Goal: Information Seeking & Learning: Learn about a topic

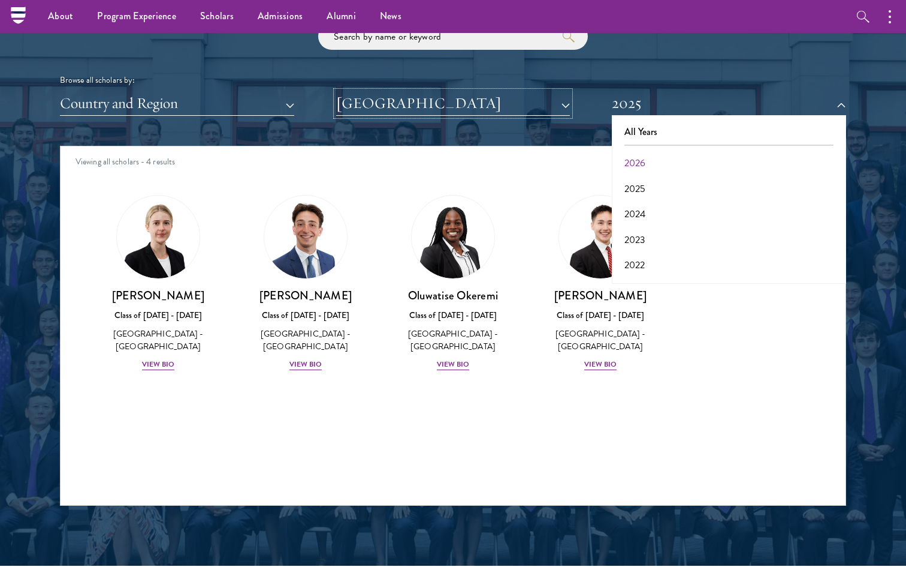
click at [531, 101] on button "[GEOGRAPHIC_DATA]" at bounding box center [453, 103] width 234 height 25
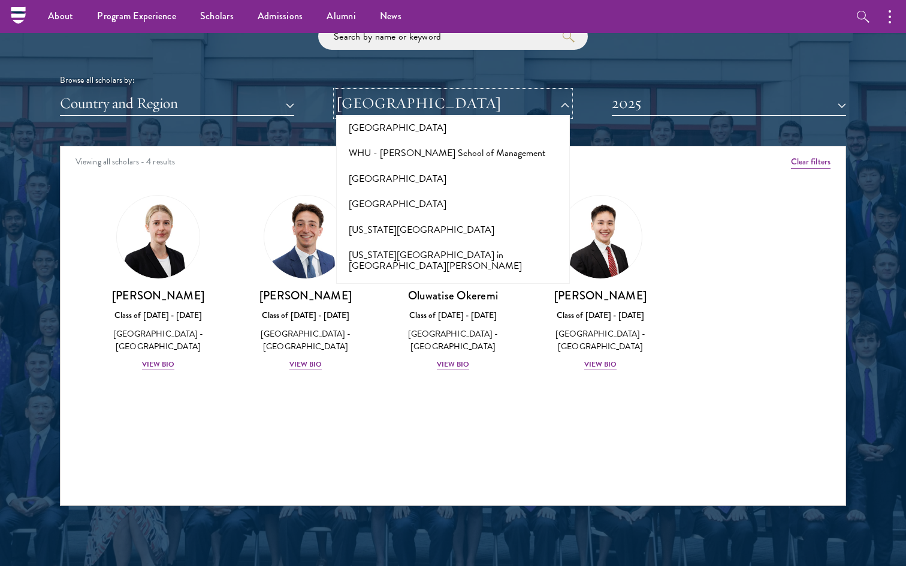
scroll to position [11965, 0]
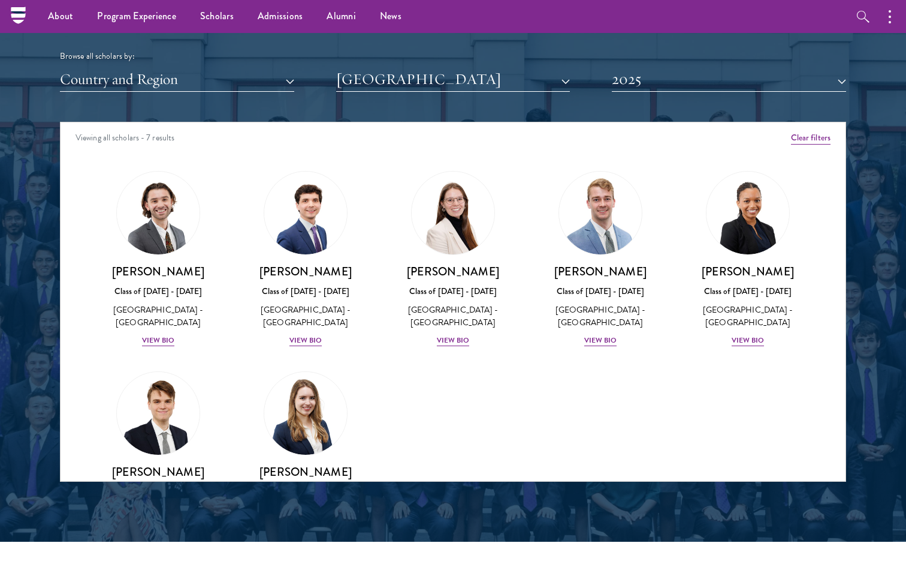
scroll to position [1450, 0]
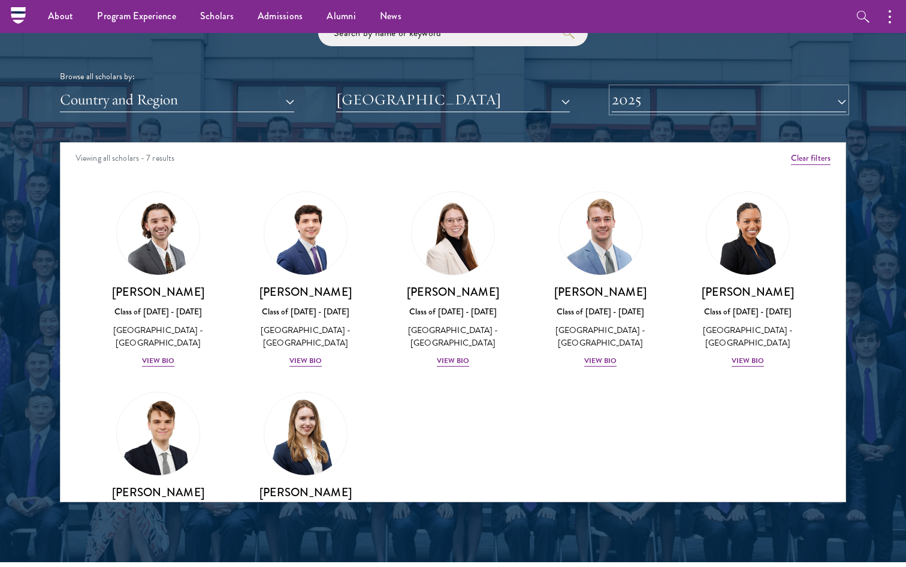
click at [751, 97] on button "2025" at bounding box center [729, 100] width 234 height 25
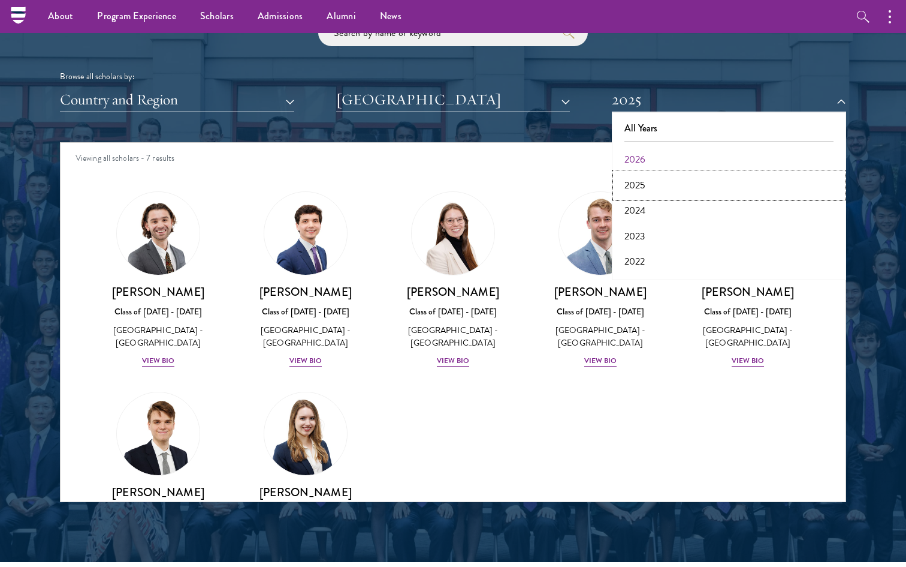
click at [637, 182] on button "2025" at bounding box center [729, 185] width 227 height 25
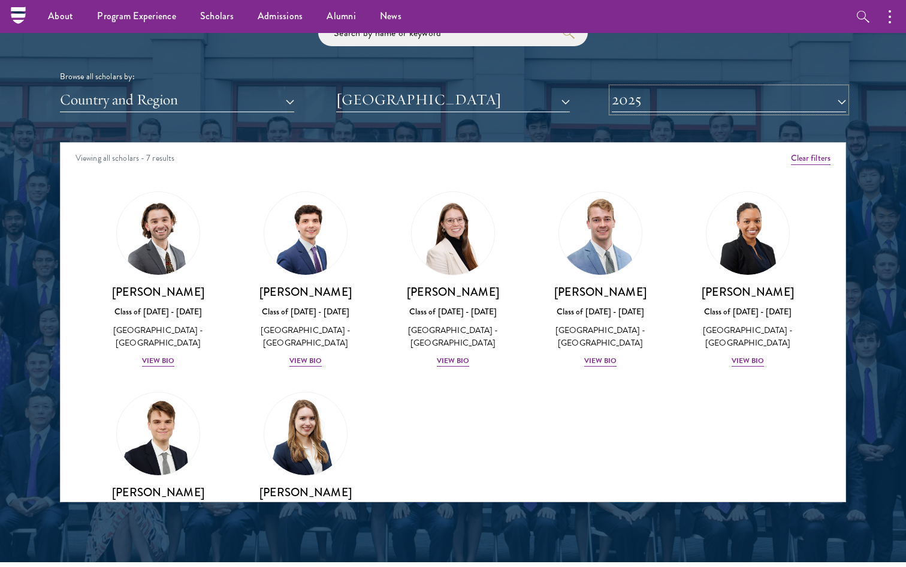
click at [659, 102] on button "2025" at bounding box center [729, 100] width 234 height 25
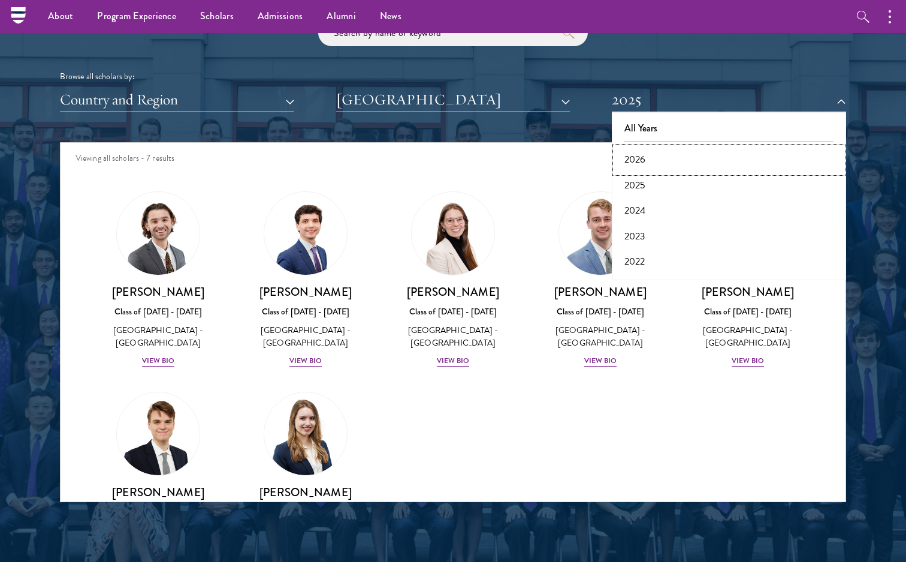
click at [638, 159] on button "2026" at bounding box center [729, 159] width 227 height 25
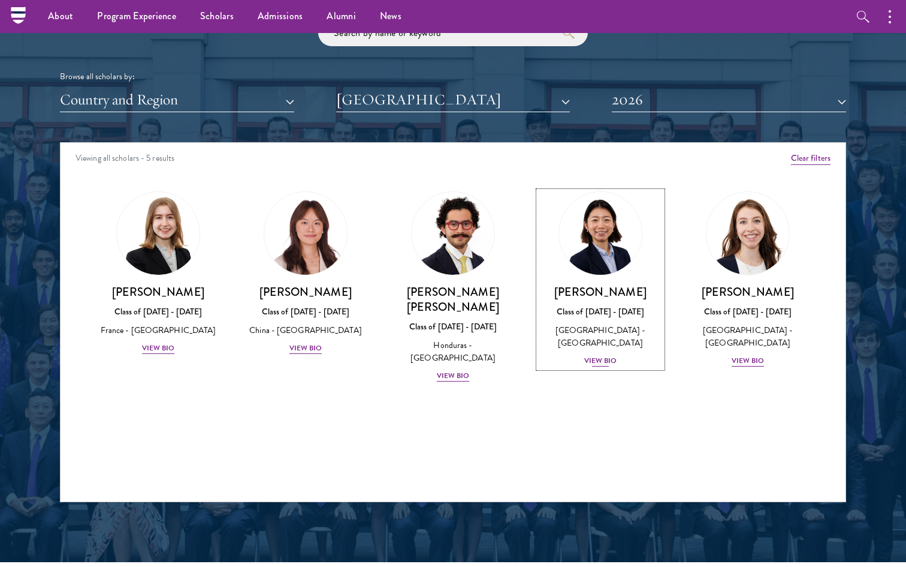
click at [600, 362] on div "View Bio" at bounding box center [601, 360] width 33 height 11
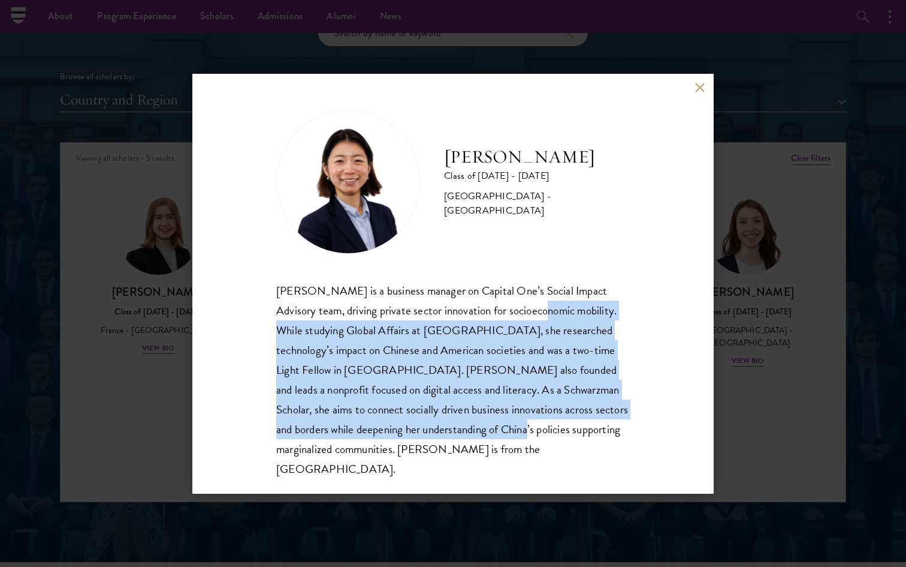
drag, startPoint x: 529, startPoint y: 308, endPoint x: 529, endPoint y: 437, distance: 129.5
click at [529, 437] on div "[PERSON_NAME] is a business manager on Capital One’s Social Impact Advisory tea…" at bounding box center [453, 380] width 354 height 198
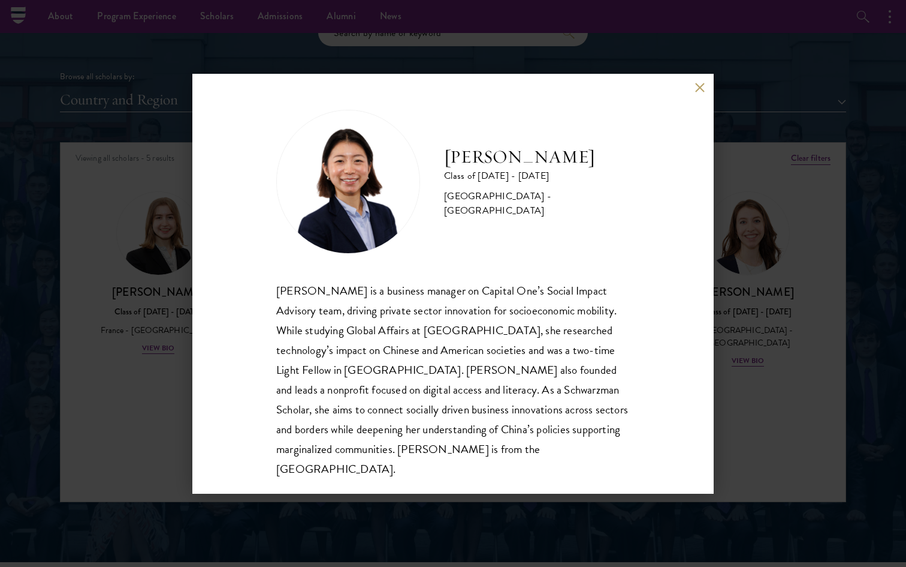
click at [737, 452] on div "[PERSON_NAME] Class of [DATE] - [DATE] [GEOGRAPHIC_DATA] - [GEOGRAPHIC_DATA] [P…" at bounding box center [453, 283] width 906 height 567
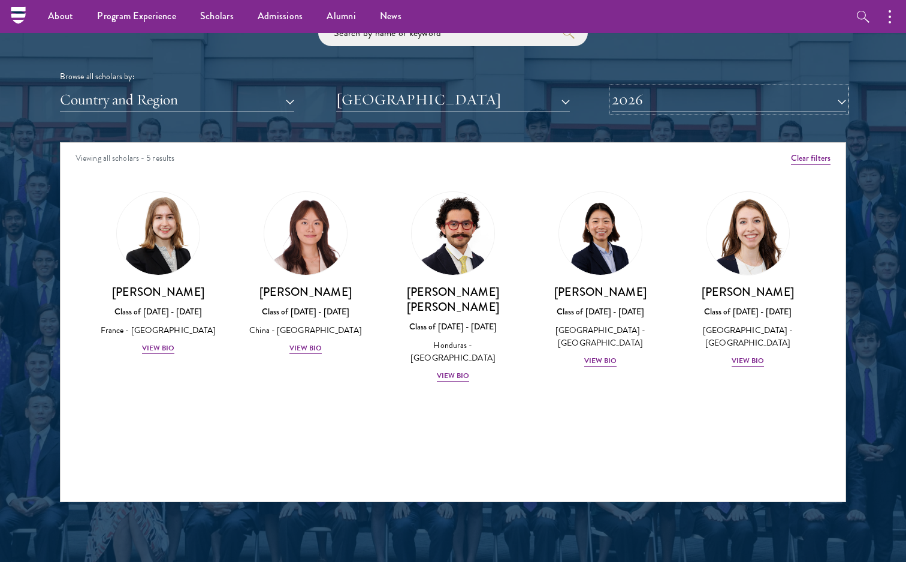
click at [710, 101] on button "2026" at bounding box center [729, 100] width 234 height 25
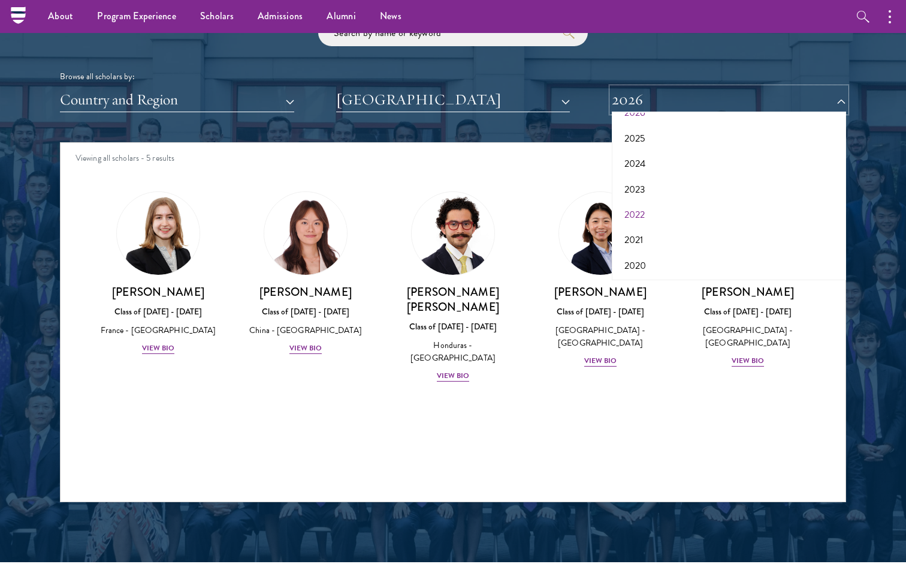
scroll to position [53, 0]
click at [639, 151] on button "2024" at bounding box center [729, 156] width 227 height 25
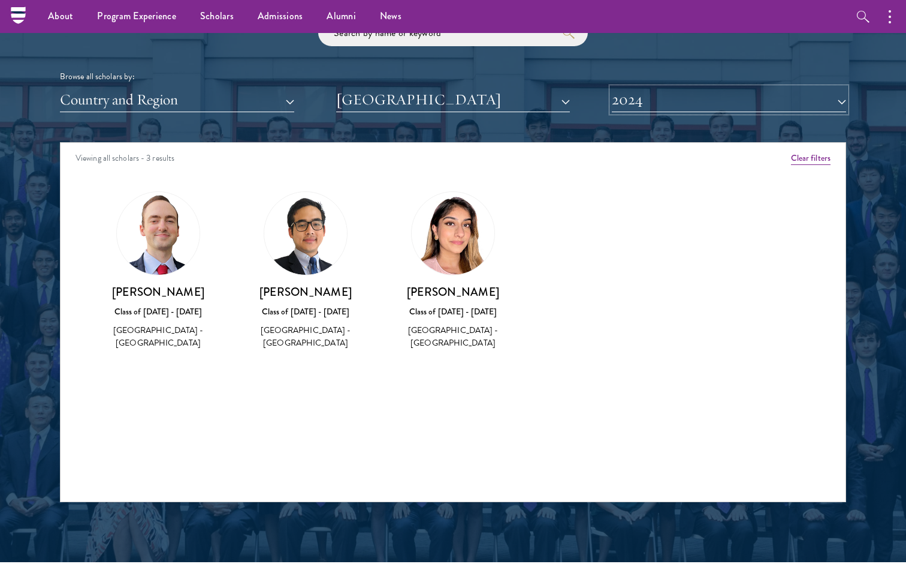
click at [655, 107] on button "2024" at bounding box center [729, 100] width 234 height 25
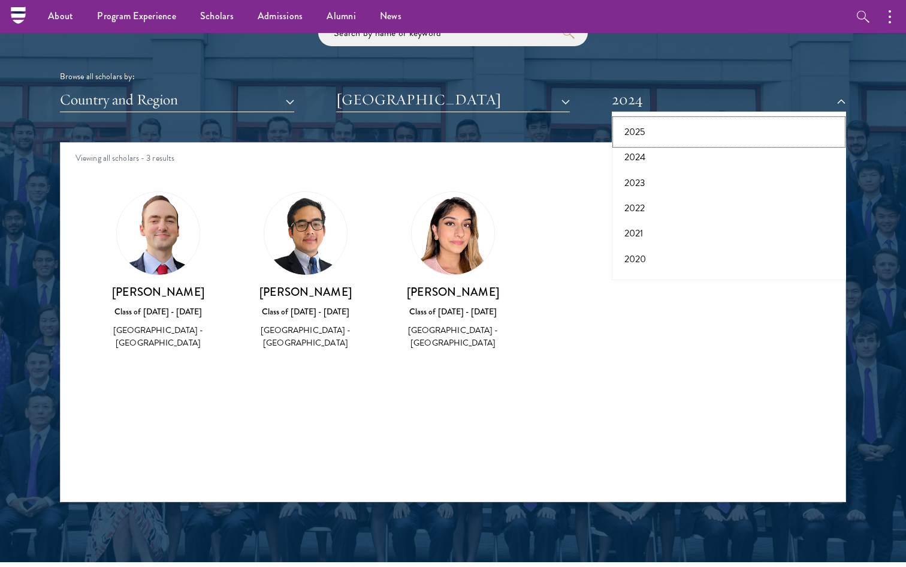
click at [636, 137] on button "2025" at bounding box center [729, 131] width 227 height 25
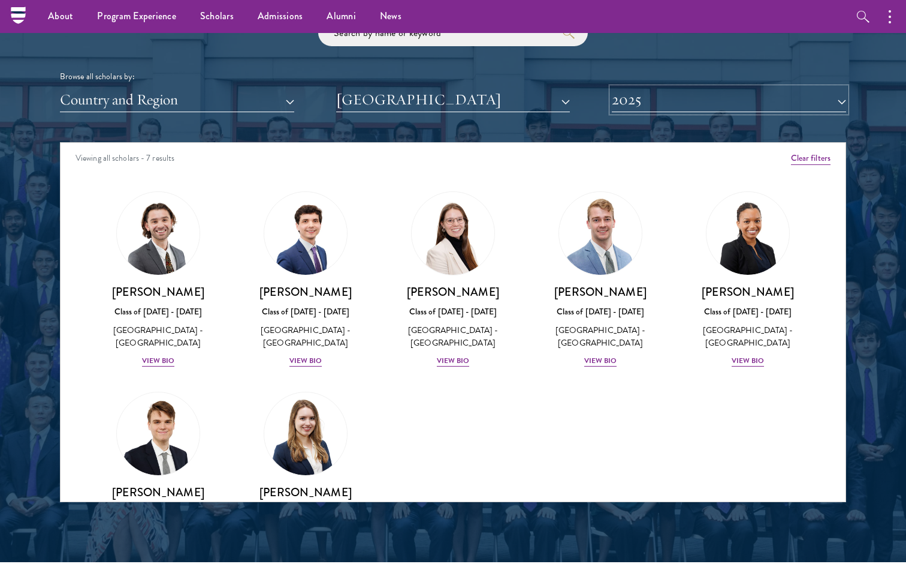
click at [649, 103] on button "2025" at bounding box center [729, 100] width 234 height 25
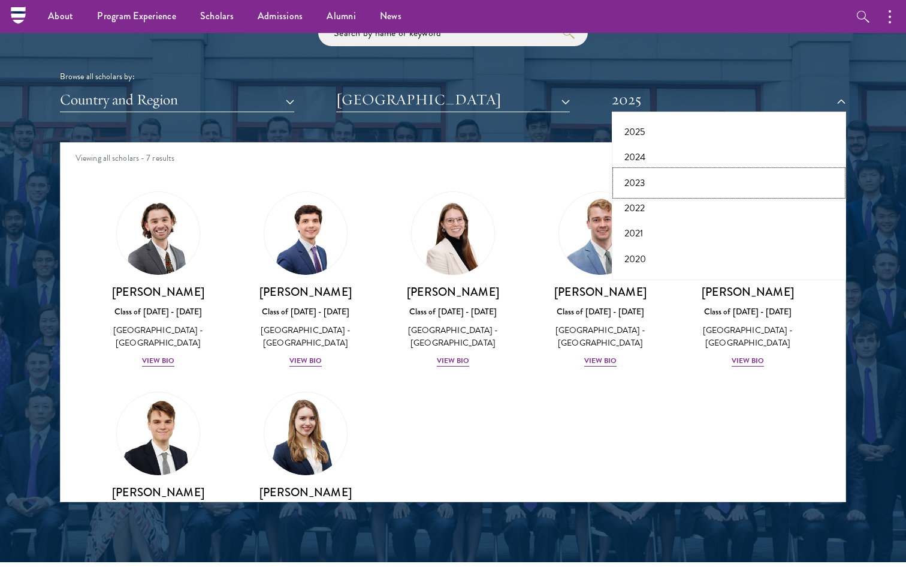
click at [640, 181] on button "2023" at bounding box center [729, 182] width 227 height 25
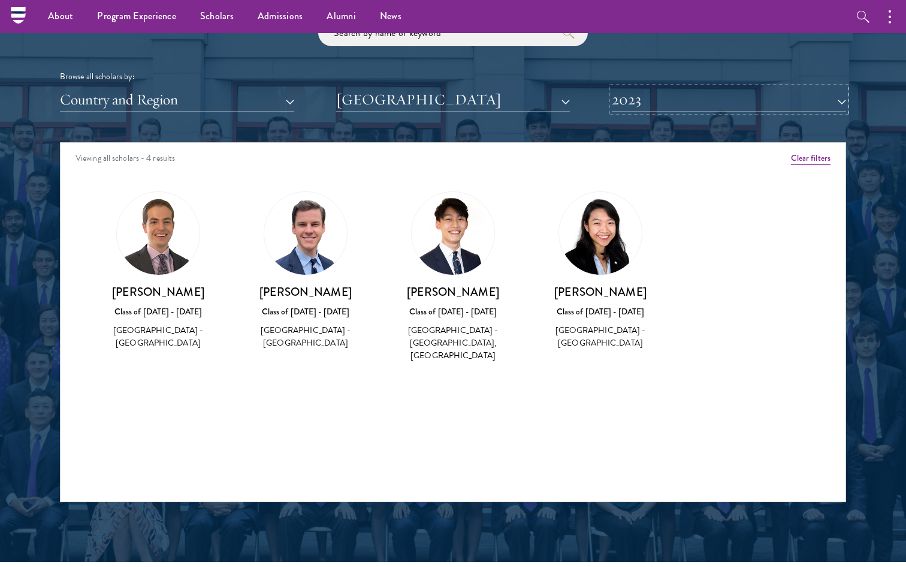
click at [680, 100] on button "2023" at bounding box center [729, 100] width 234 height 25
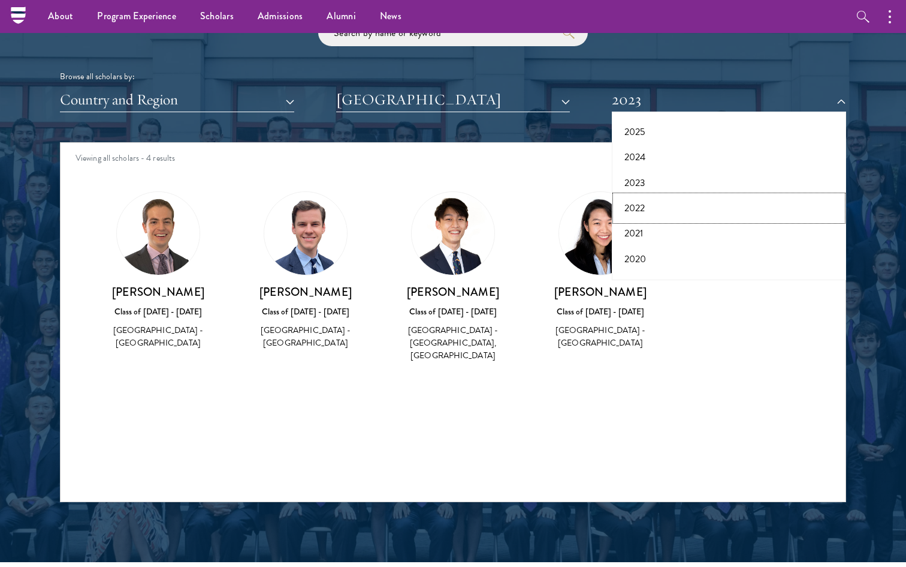
click at [638, 207] on button "2022" at bounding box center [729, 207] width 227 height 25
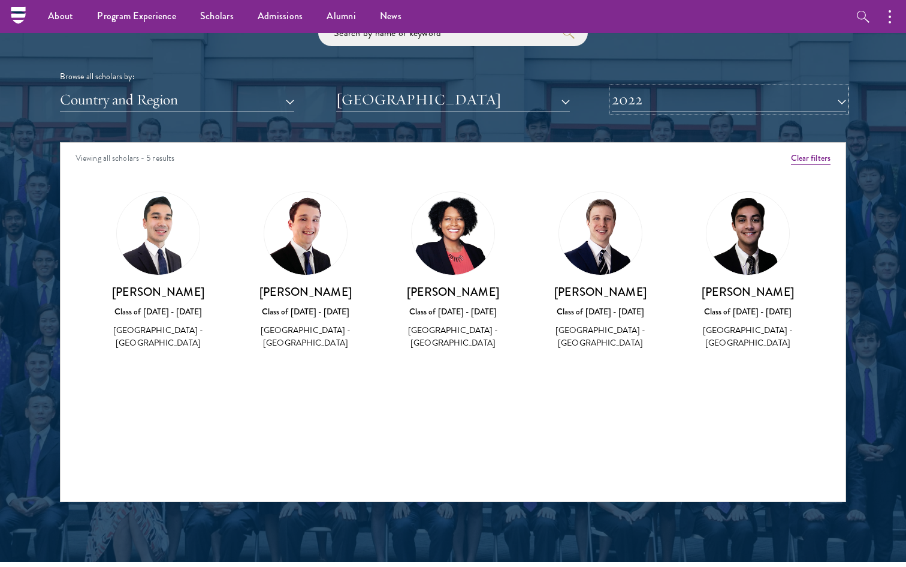
click at [661, 96] on button "2022" at bounding box center [729, 100] width 234 height 25
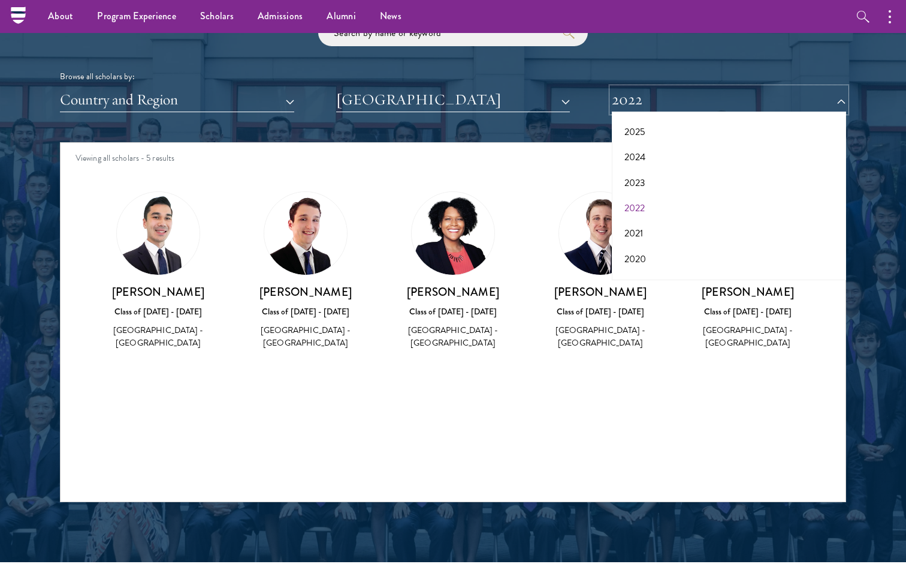
scroll to position [82, 0]
click at [630, 206] on button "2021" at bounding box center [729, 204] width 227 height 25
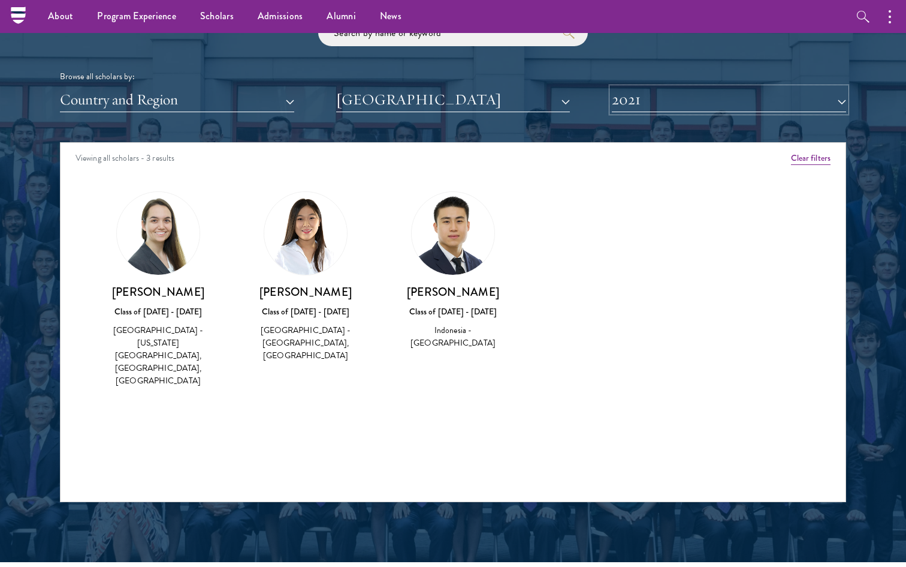
click at [660, 98] on button "2021" at bounding box center [729, 100] width 234 height 25
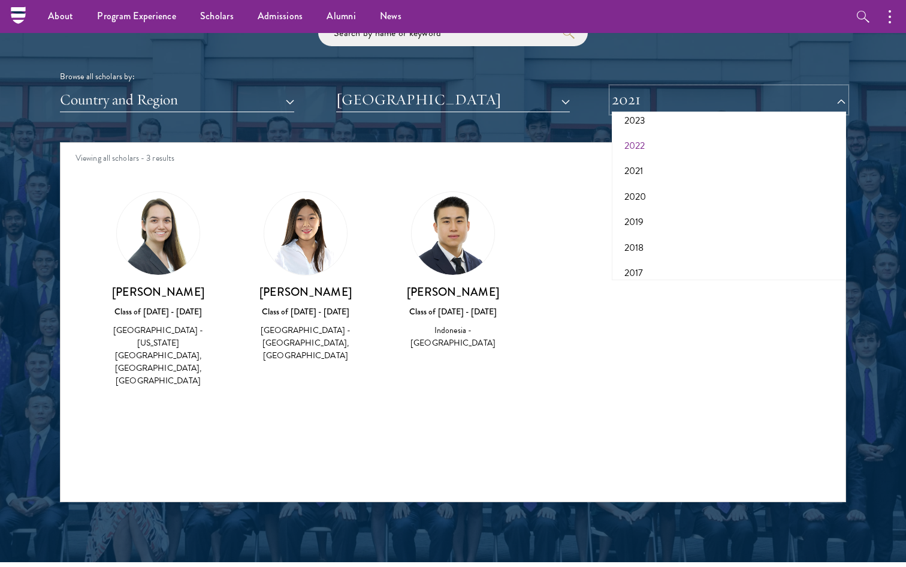
scroll to position [117, 0]
click at [636, 169] on button "2021" at bounding box center [729, 169] width 227 height 25
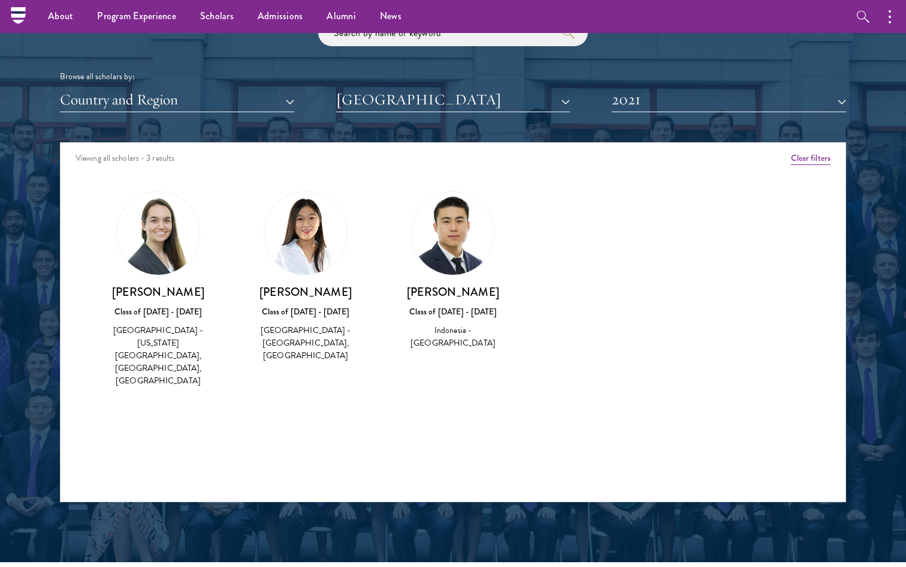
scroll to position [1479, 0]
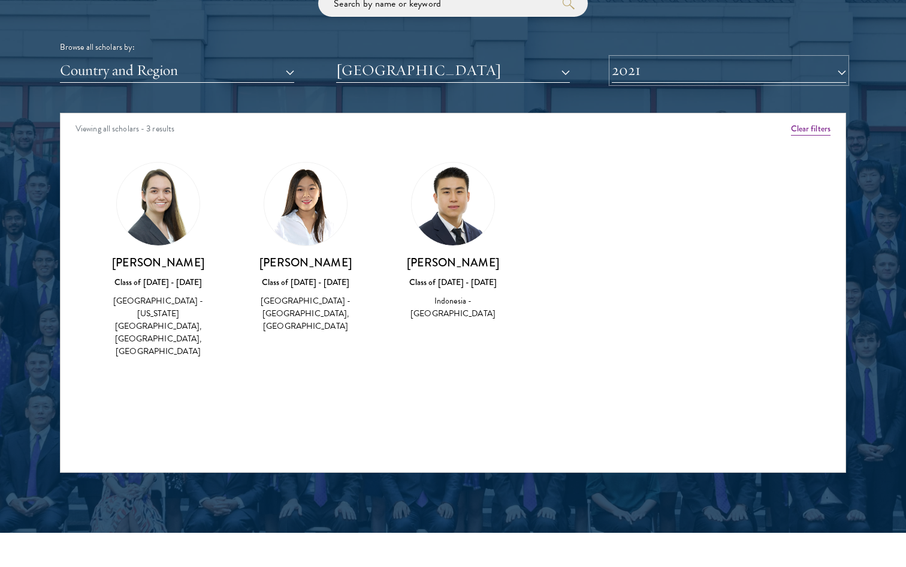
click at [649, 74] on button "2021" at bounding box center [729, 70] width 234 height 25
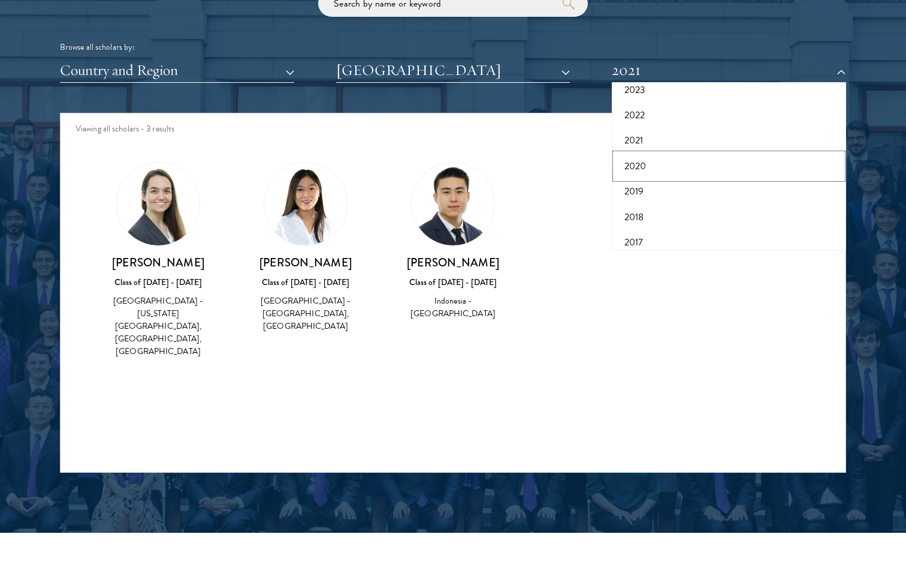
click at [637, 168] on button "2020" at bounding box center [729, 165] width 227 height 25
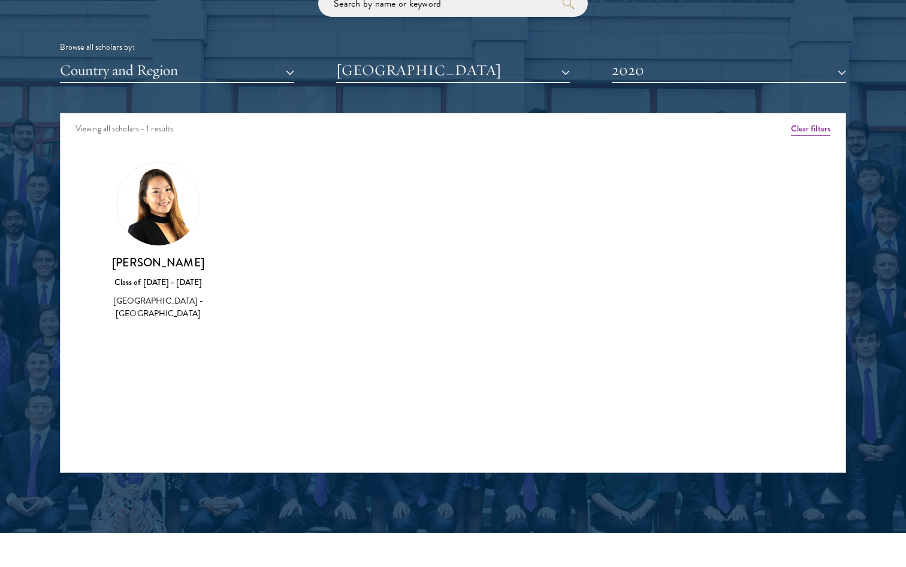
click at [668, 56] on div "Browse all scholars by: Country and Region All Countries and Regions [GEOGRAPHI…" at bounding box center [453, 36] width 787 height 93
click at [668, 60] on button "2020" at bounding box center [729, 70] width 234 height 25
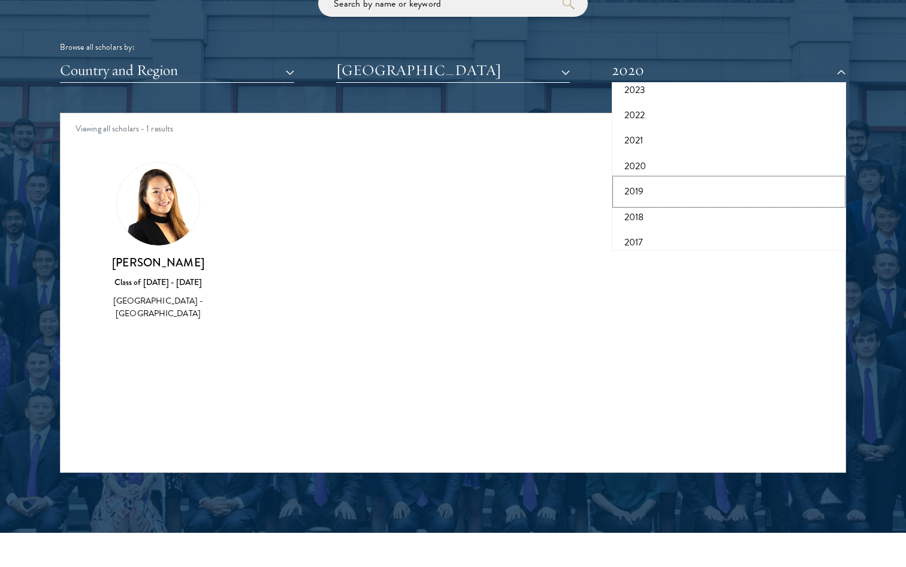
click at [637, 193] on button "2019" at bounding box center [729, 191] width 227 height 25
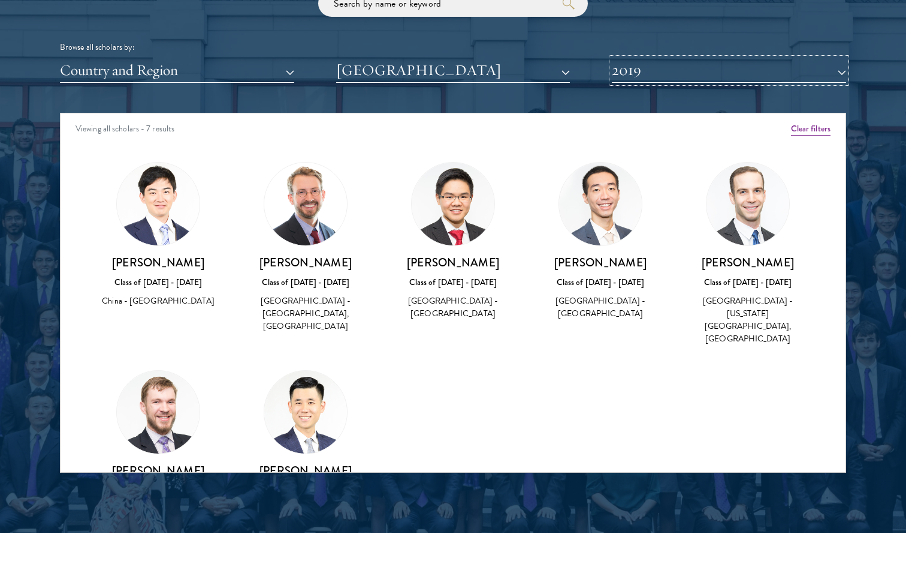
click at [653, 79] on button "2019" at bounding box center [729, 70] width 234 height 25
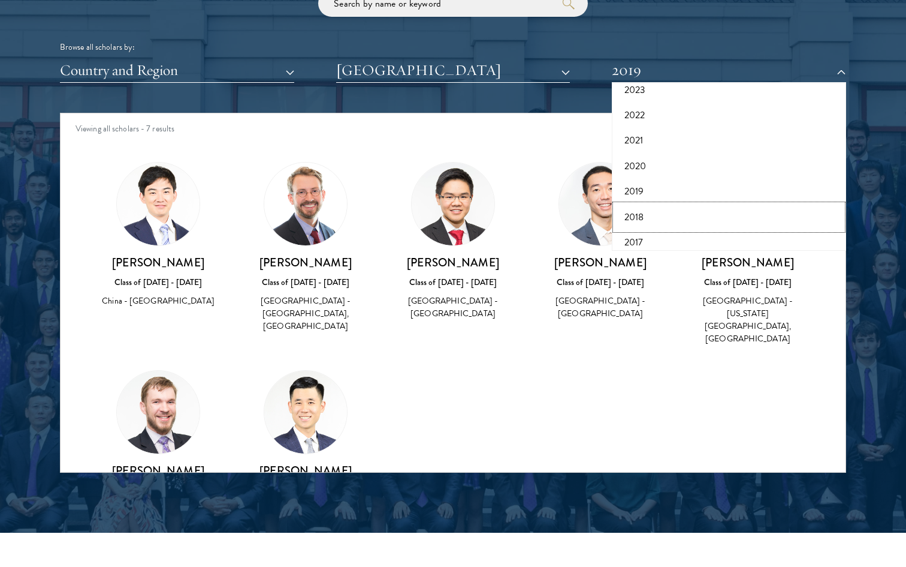
click at [635, 222] on button "2018" at bounding box center [729, 216] width 227 height 25
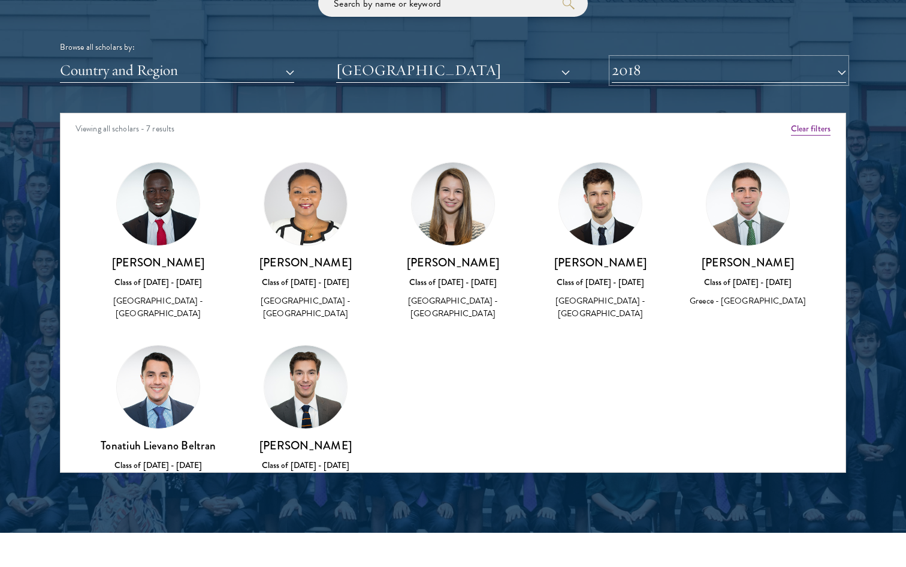
click at [663, 70] on button "2018" at bounding box center [729, 70] width 234 height 25
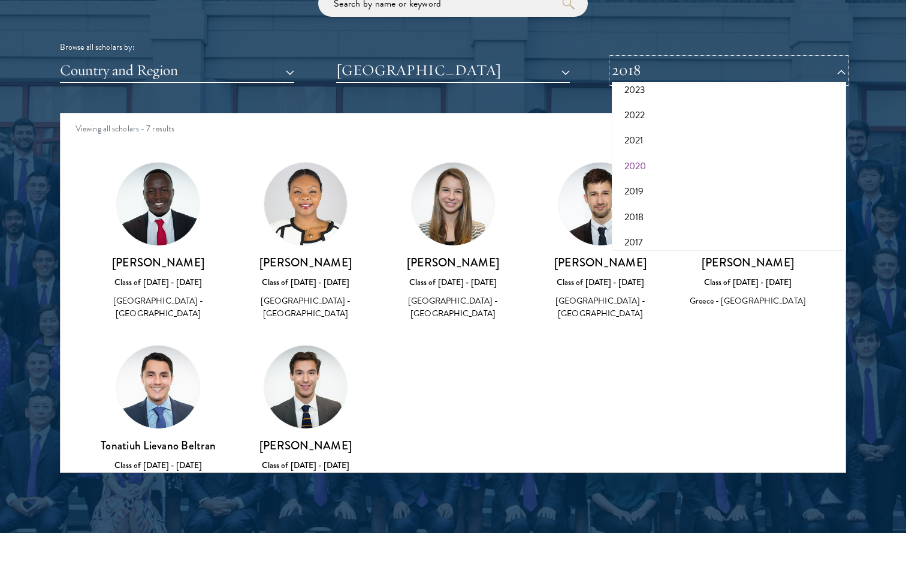
scroll to position [125, 0]
click at [640, 218] on button "2018" at bounding box center [729, 209] width 227 height 25
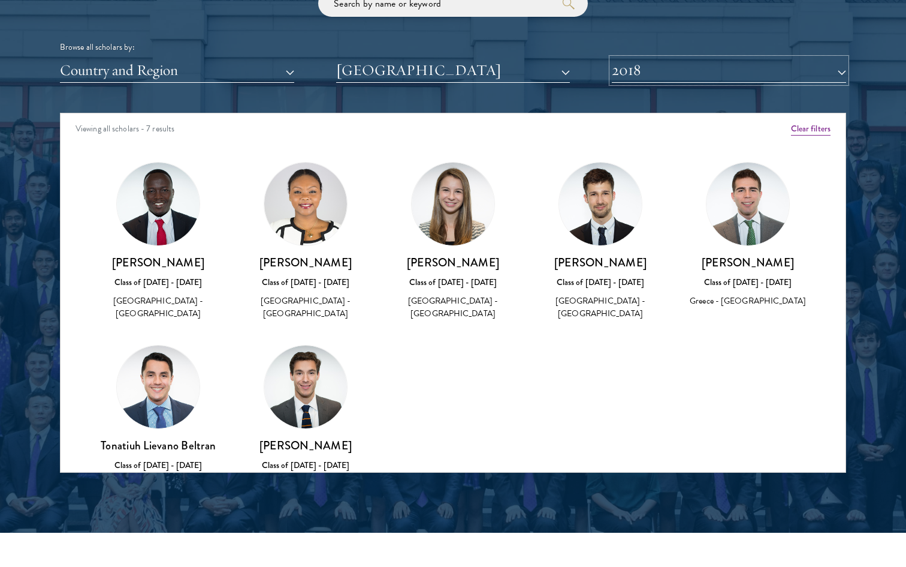
click at [662, 68] on button "2018" at bounding box center [729, 70] width 234 height 25
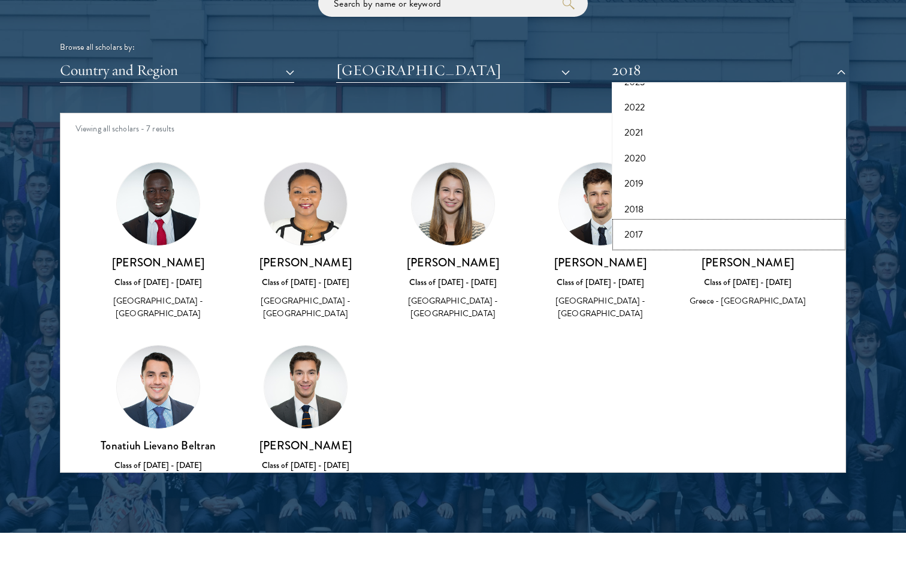
click at [638, 234] on button "2017" at bounding box center [729, 234] width 227 height 25
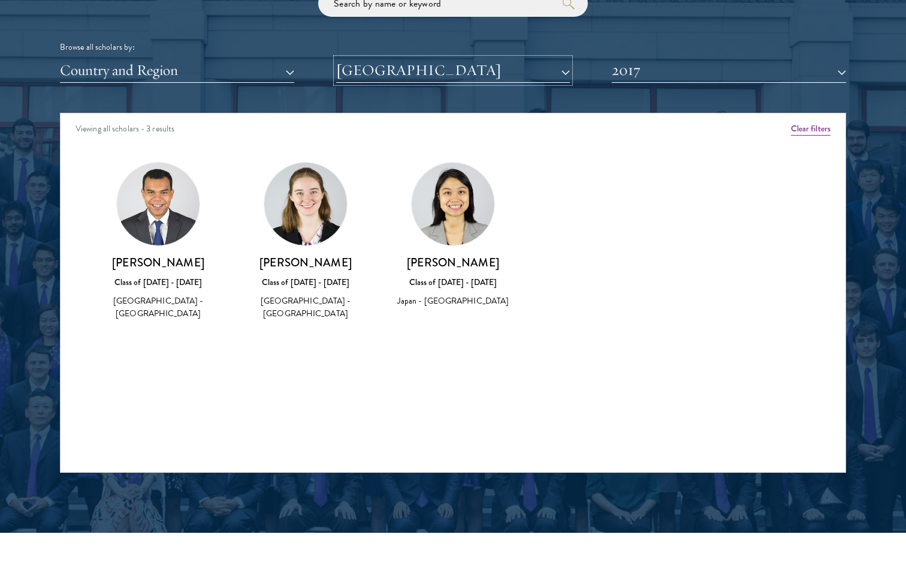
click at [435, 73] on button "[GEOGRAPHIC_DATA]" at bounding box center [453, 70] width 234 height 25
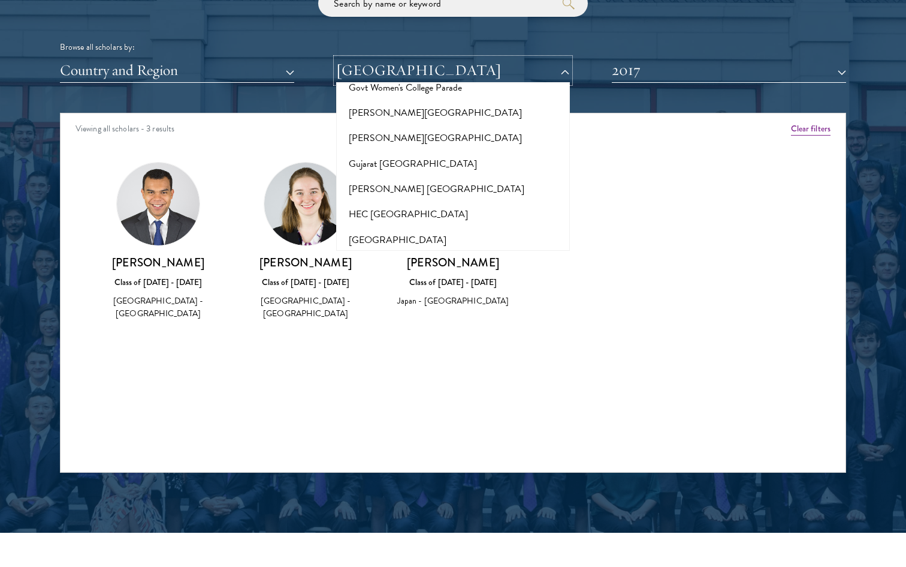
scroll to position [2838, 0]
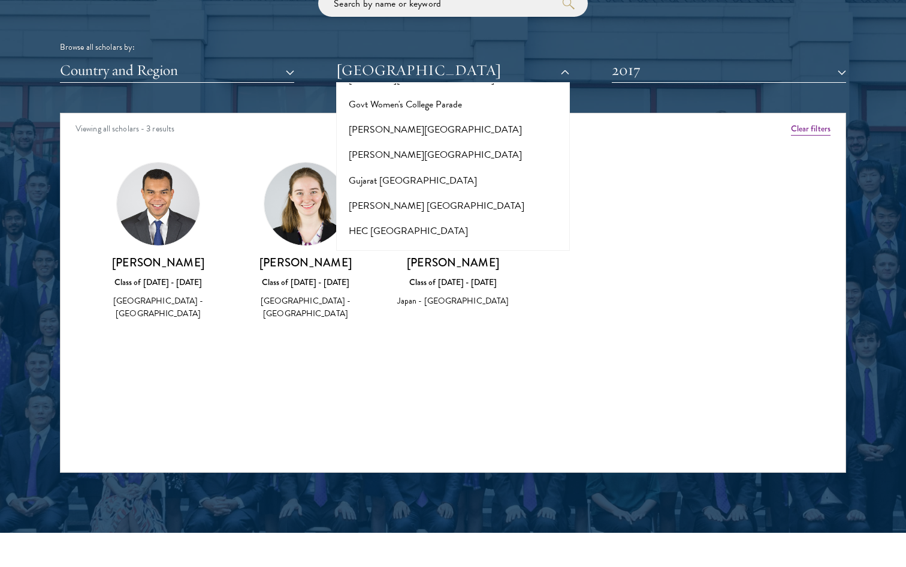
click at [450, 320] on button "[GEOGRAPHIC_DATA]" at bounding box center [453, 332] width 227 height 25
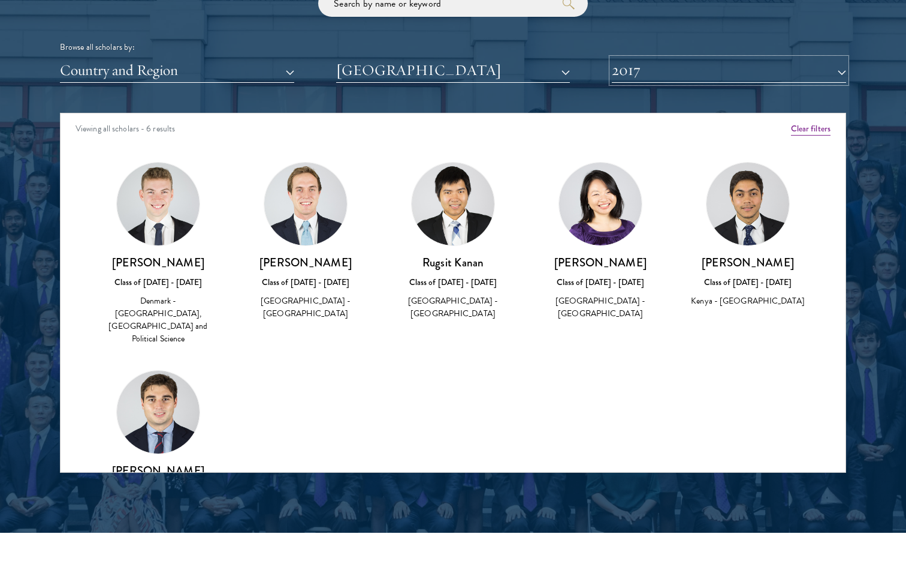
click at [686, 63] on button "2017" at bounding box center [729, 70] width 234 height 25
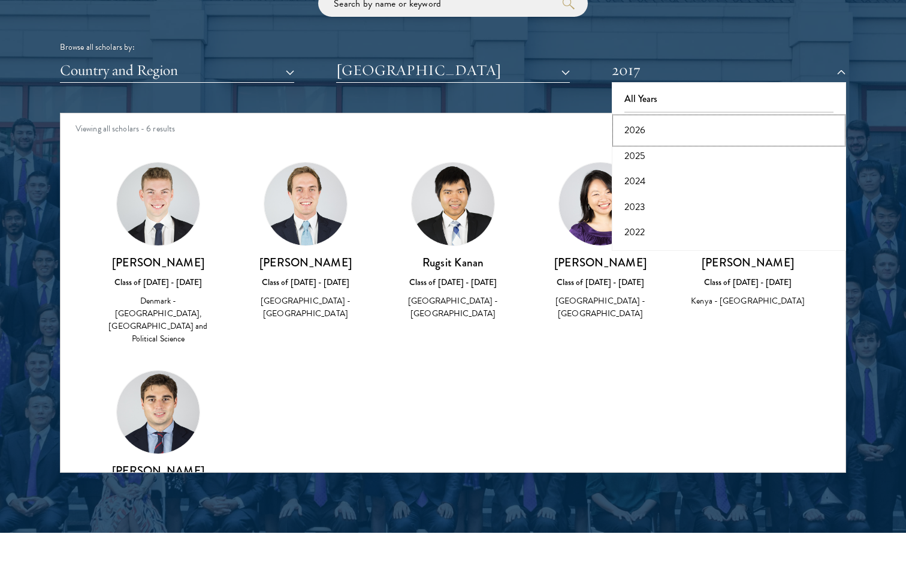
click at [661, 126] on button "2026" at bounding box center [729, 130] width 227 height 25
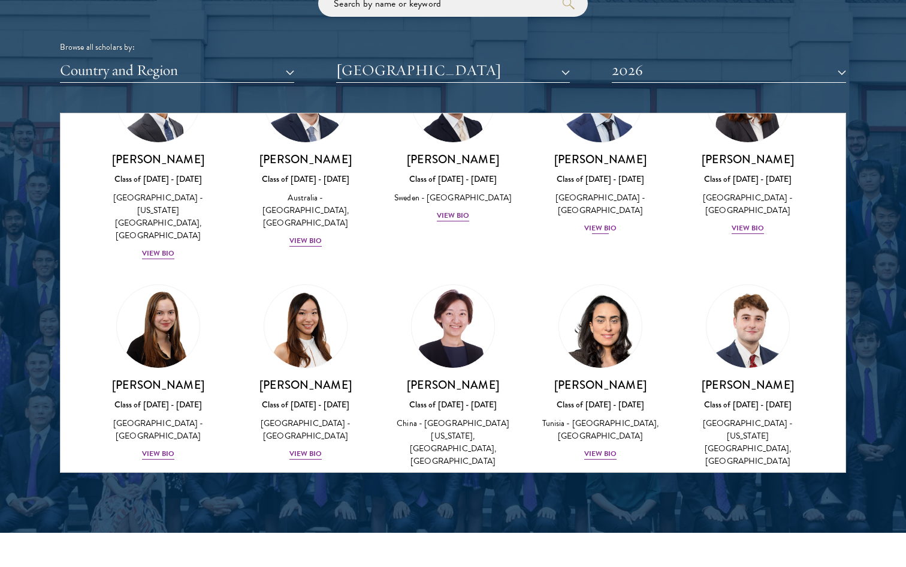
scroll to position [226, 0]
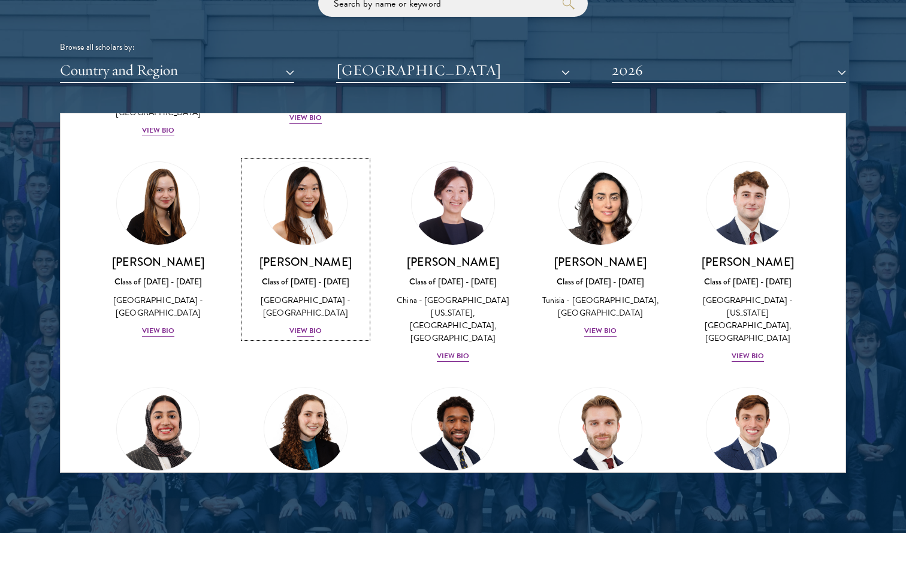
click at [312, 325] on div "View Bio" at bounding box center [306, 330] width 33 height 11
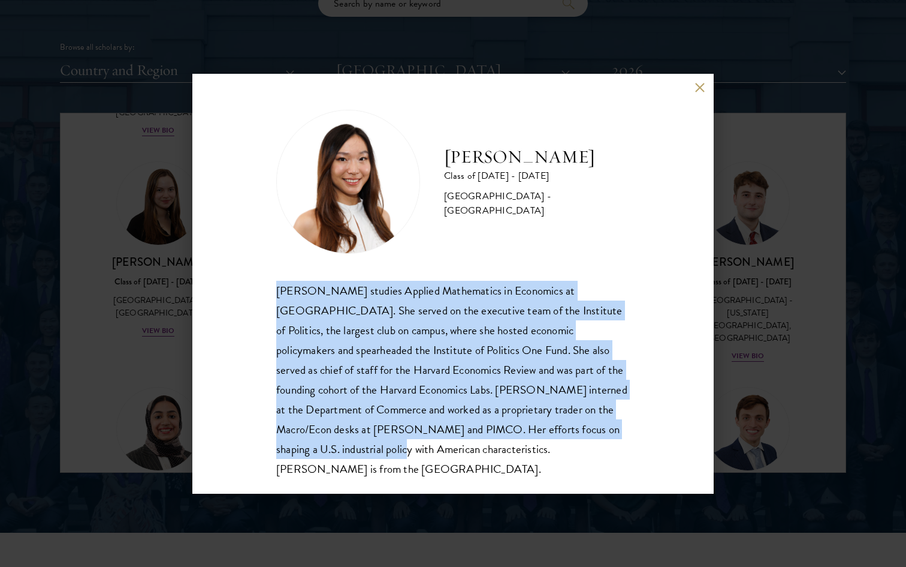
drag, startPoint x: 264, startPoint y: 290, endPoint x: 356, endPoint y: 442, distance: 177.6
click at [356, 441] on div "[PERSON_NAME] Class of [DATE] - [DATE] [GEOGRAPHIC_DATA] - [GEOGRAPHIC_DATA] [P…" at bounding box center [453, 284] width 522 height 420
click at [356, 442] on div "[PERSON_NAME] studies Applied Mathematics in Economics at [GEOGRAPHIC_DATA]. Sh…" at bounding box center [453, 380] width 354 height 198
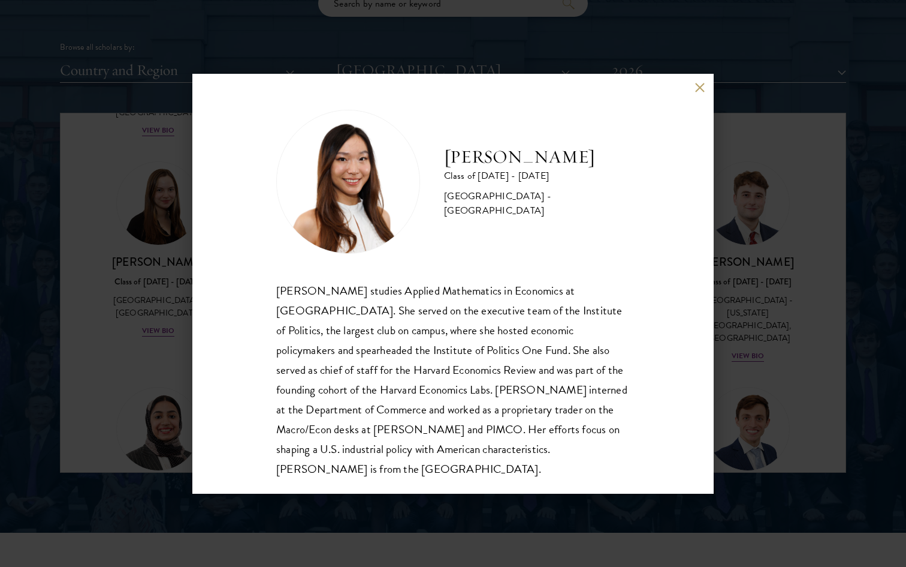
click at [760, 261] on div "[PERSON_NAME] Class of [DATE] - [DATE] [GEOGRAPHIC_DATA] - [GEOGRAPHIC_DATA] [P…" at bounding box center [453, 283] width 906 height 567
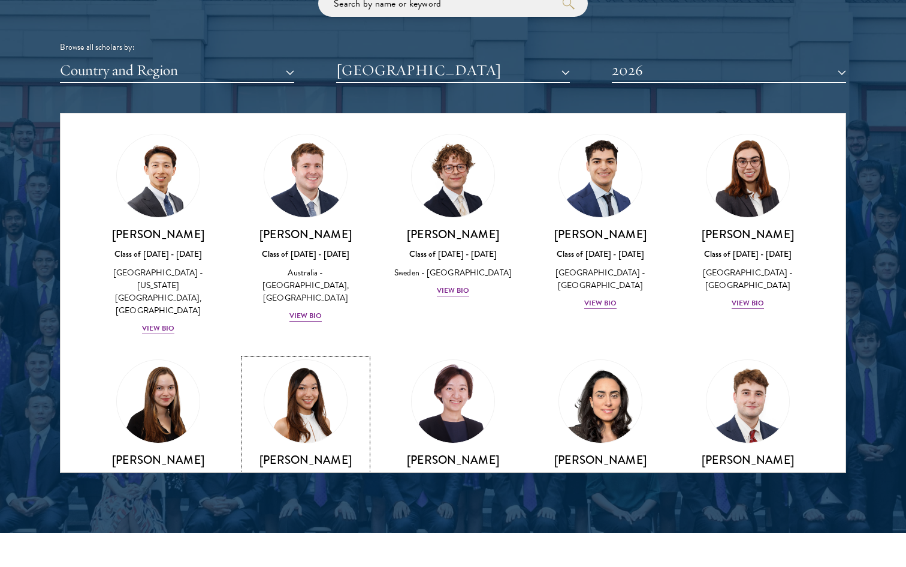
scroll to position [30, 0]
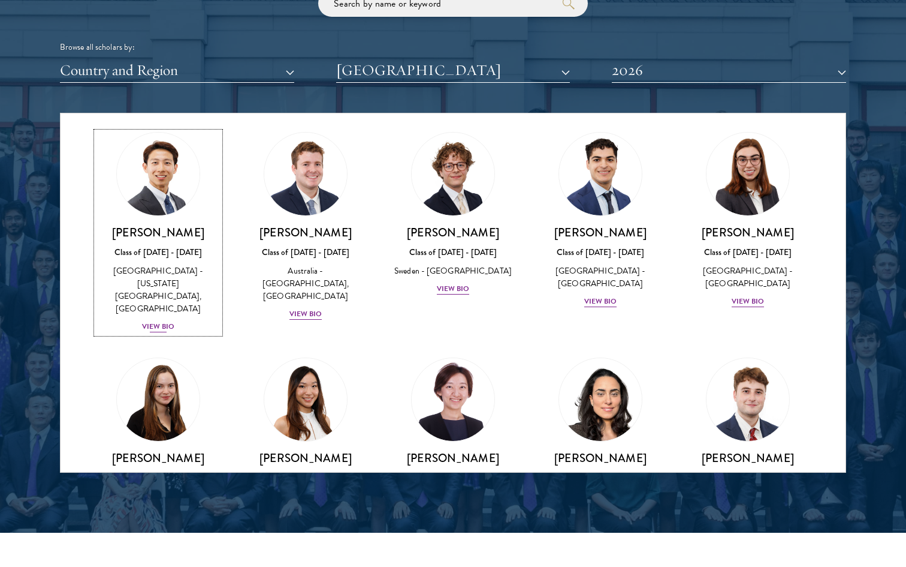
click at [162, 321] on div "View Bio" at bounding box center [158, 326] width 33 height 11
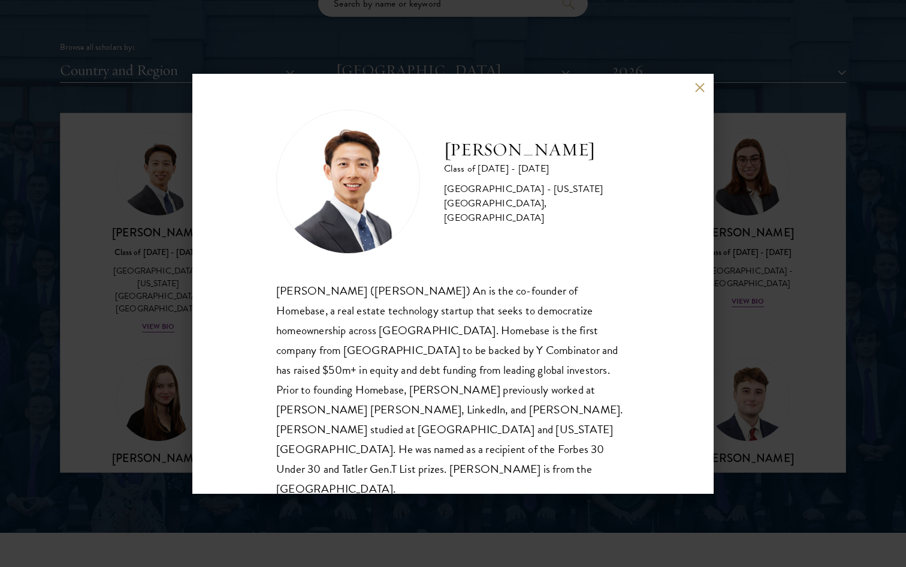
click at [309, 319] on div "[PERSON_NAME] ([PERSON_NAME]) An is the co-founder of Homebase, a real estate t…" at bounding box center [453, 390] width 354 height 218
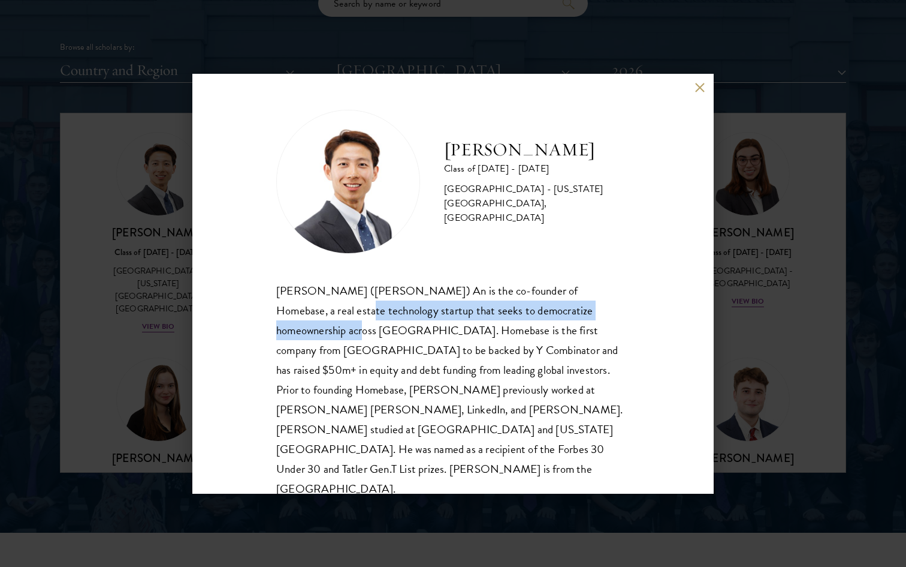
scroll to position [1, 0]
click at [309, 318] on div "[PERSON_NAME] ([PERSON_NAME]) An is the co-founder of Homebase, a real estate t…" at bounding box center [453, 388] width 354 height 218
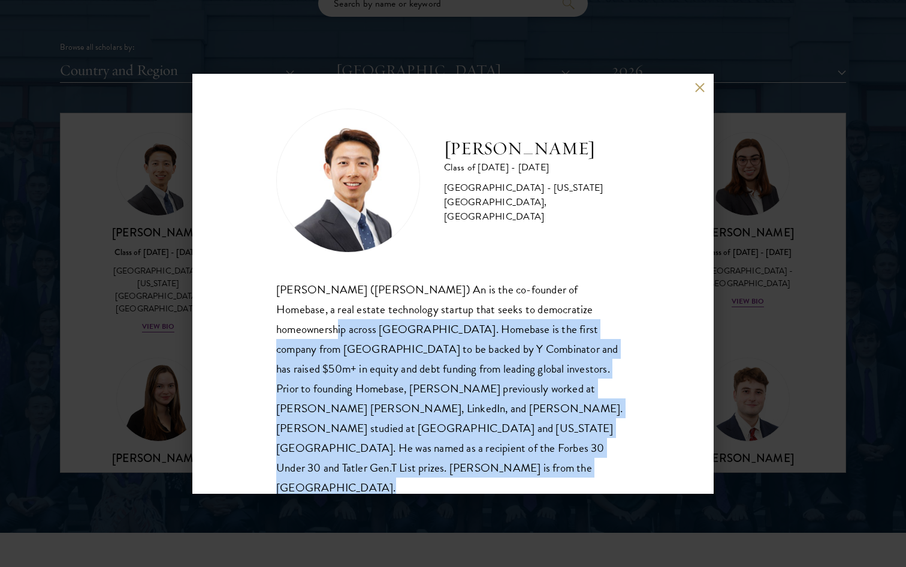
drag, startPoint x: 309, startPoint y: 318, endPoint x: 366, endPoint y: 456, distance: 148.6
click at [365, 456] on div "[PERSON_NAME] ([PERSON_NAME]) An is the co-founder of Homebase, a real estate t…" at bounding box center [453, 388] width 354 height 218
click at [764, 291] on div "[PERSON_NAME] Class of [DATE] - [DATE] [GEOGRAPHIC_DATA] - [US_STATE][GEOGRAPHI…" at bounding box center [453, 283] width 906 height 567
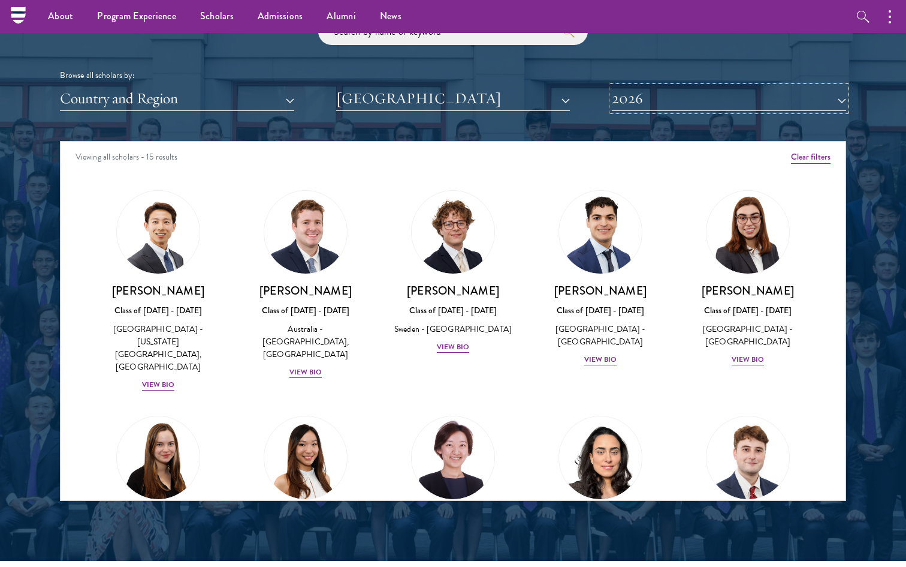
click at [721, 107] on button "2026" at bounding box center [729, 98] width 234 height 25
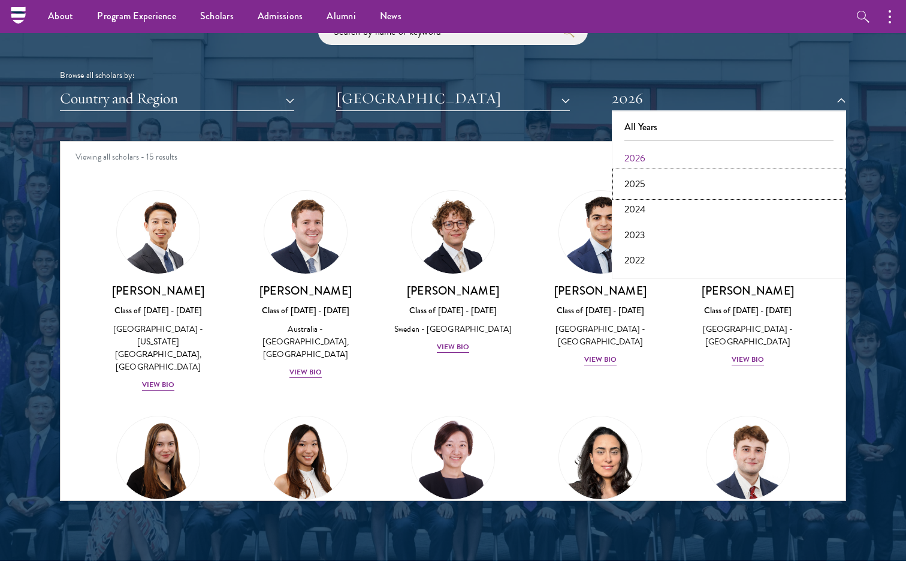
click at [688, 183] on button "2025" at bounding box center [729, 183] width 227 height 25
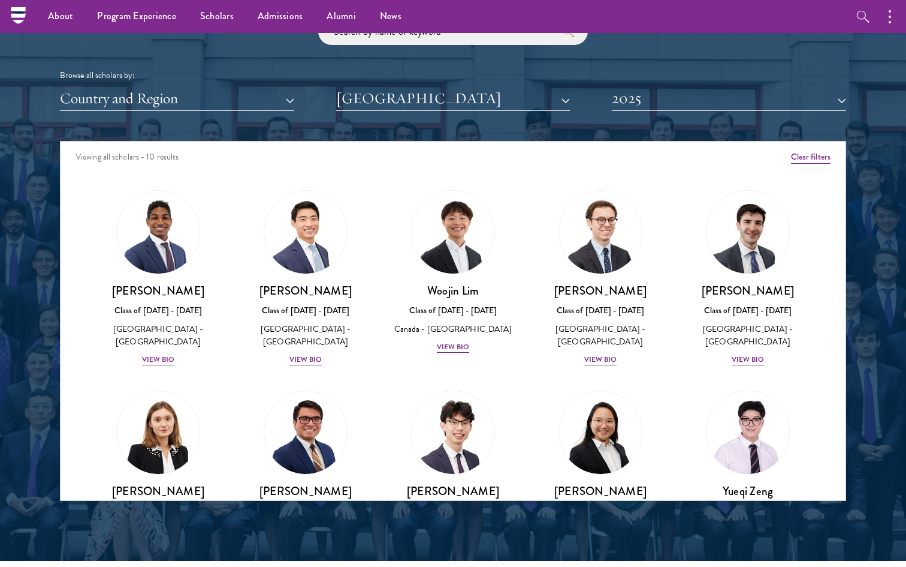
click at [718, 110] on button "2025" at bounding box center [729, 98] width 234 height 25
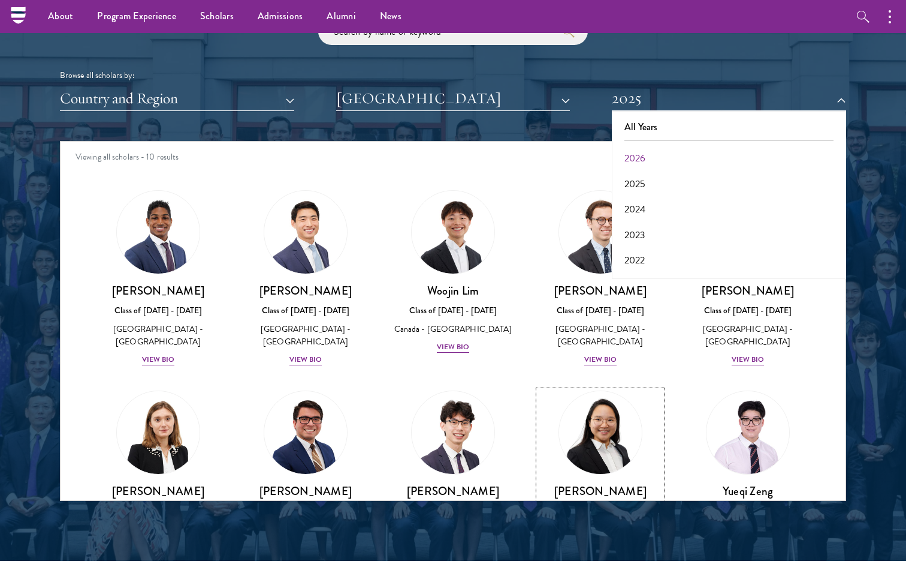
click at [606, 403] on img at bounding box center [600, 432] width 91 height 91
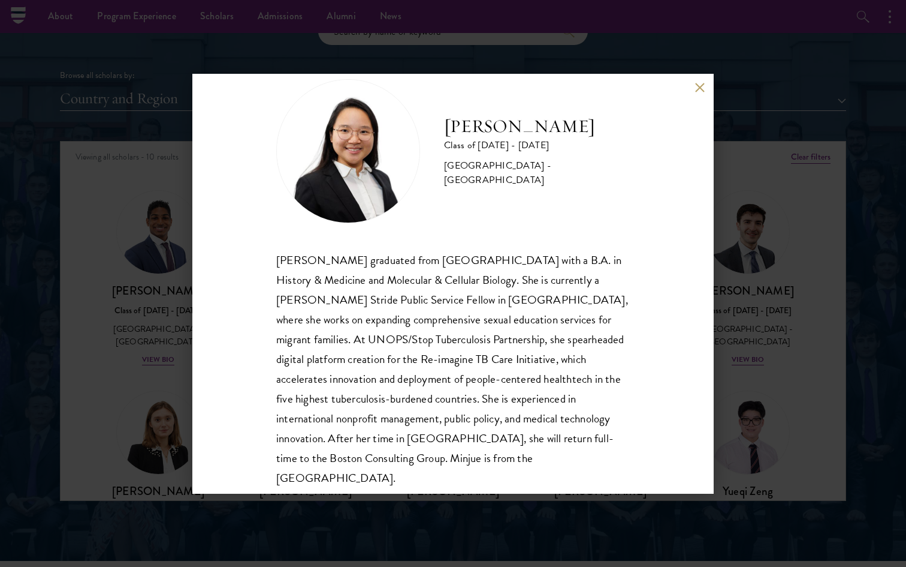
scroll to position [41, 0]
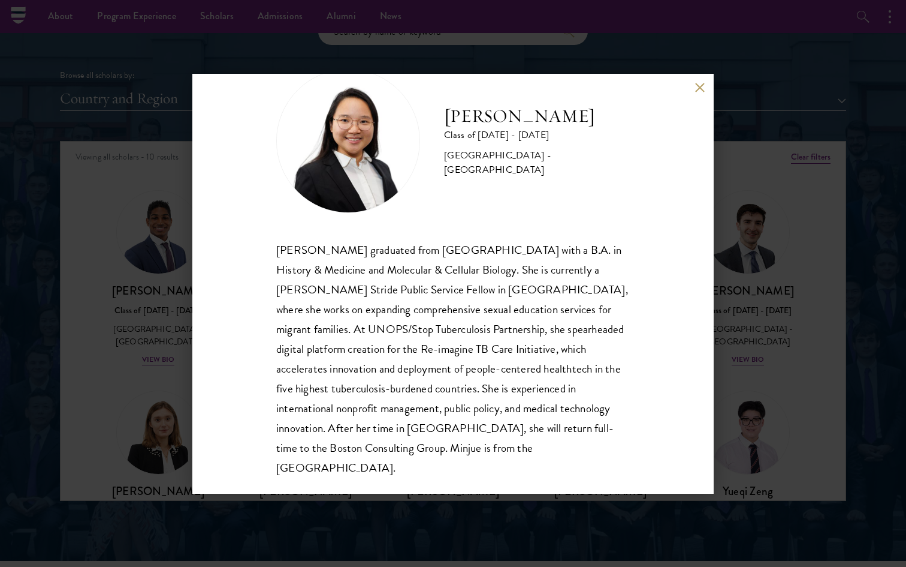
click at [755, 255] on div "Minjue Wu Class of [DATE] - [DATE] [GEOGRAPHIC_DATA] - [GEOGRAPHIC_DATA] [PERSO…" at bounding box center [453, 283] width 906 height 567
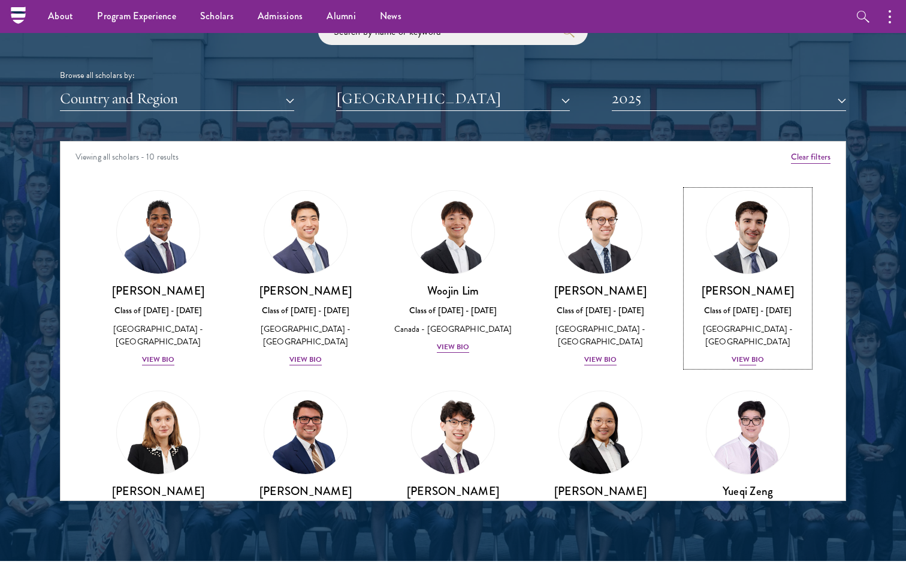
click at [743, 284] on div "[PERSON_NAME] Class of [DATE] - [DATE] [GEOGRAPHIC_DATA] - [GEOGRAPHIC_DATA] Vi…" at bounding box center [747, 324] width 123 height 83
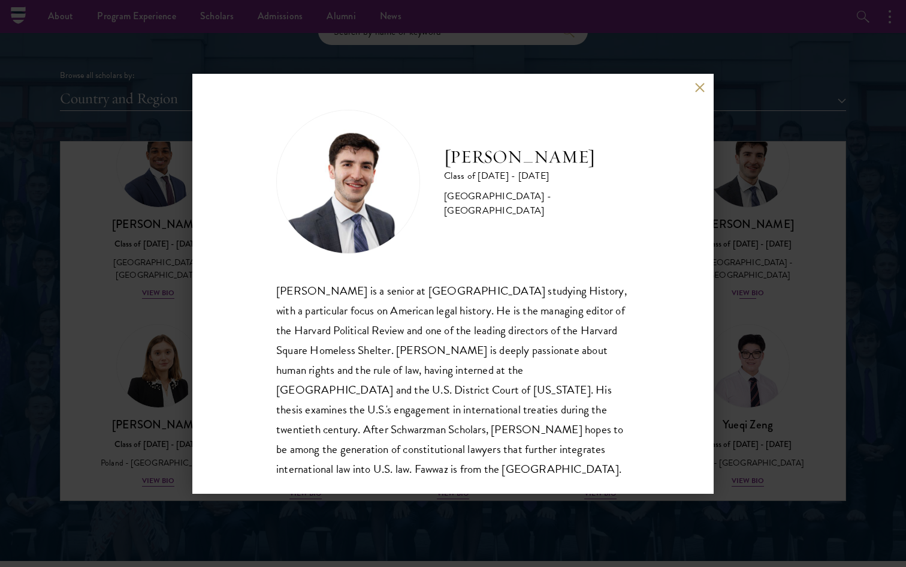
click at [743, 284] on div "[PERSON_NAME] Class of [DATE] - [DATE] [GEOGRAPHIC_DATA] - [GEOGRAPHIC_DATA] [P…" at bounding box center [453, 283] width 906 height 567
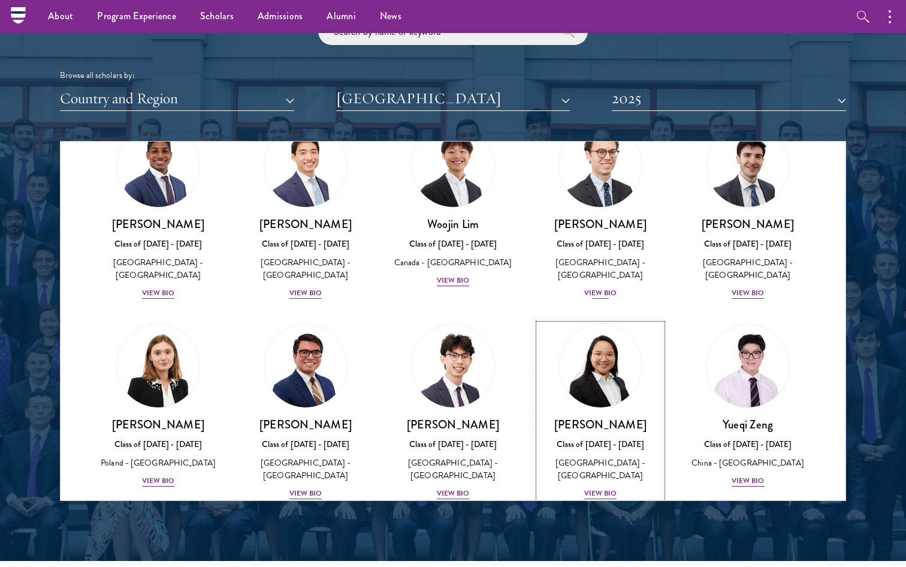
scroll to position [67, 0]
click at [606, 231] on div "[PERSON_NAME] Class of [DATE] - [DATE] [GEOGRAPHIC_DATA] - [GEOGRAPHIC_DATA] Vi…" at bounding box center [600, 257] width 123 height 83
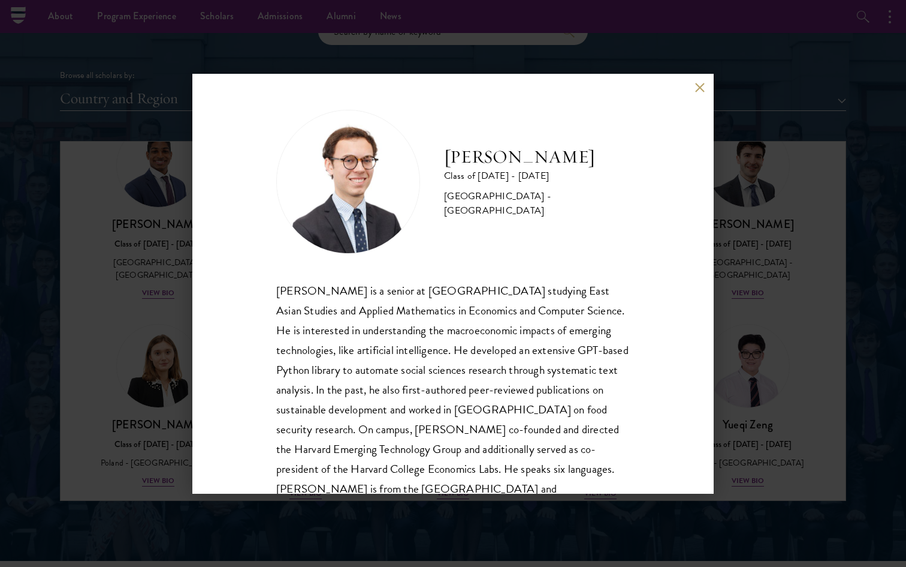
click at [733, 334] on div "[PERSON_NAME] Class of [DATE] - [DATE] [GEOGRAPHIC_DATA] - [GEOGRAPHIC_DATA] [P…" at bounding box center [453, 283] width 906 height 567
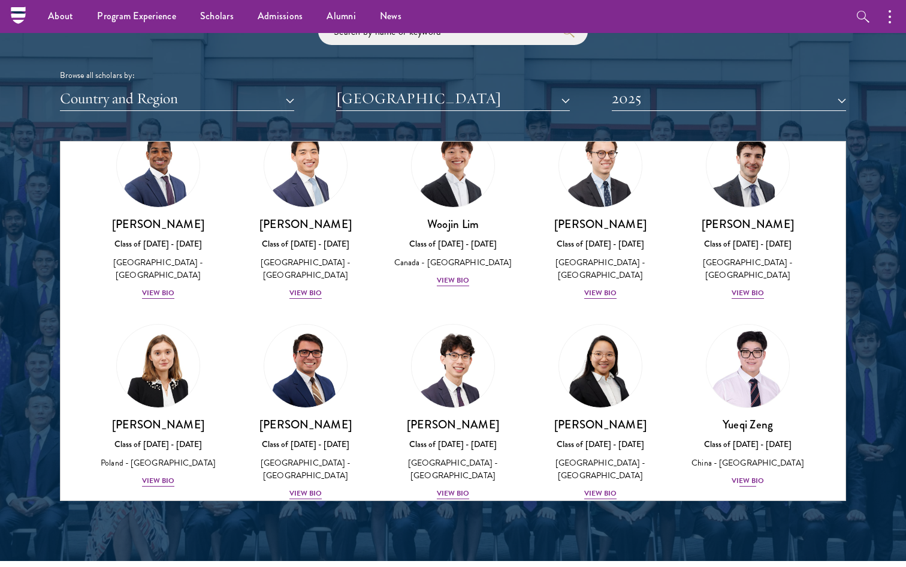
click at [754, 414] on link "[PERSON_NAME] Class of [DATE] - [DATE] [GEOGRAPHIC_DATA] - [GEOGRAPHIC_DATA] Vi…" at bounding box center [747, 406] width 123 height 164
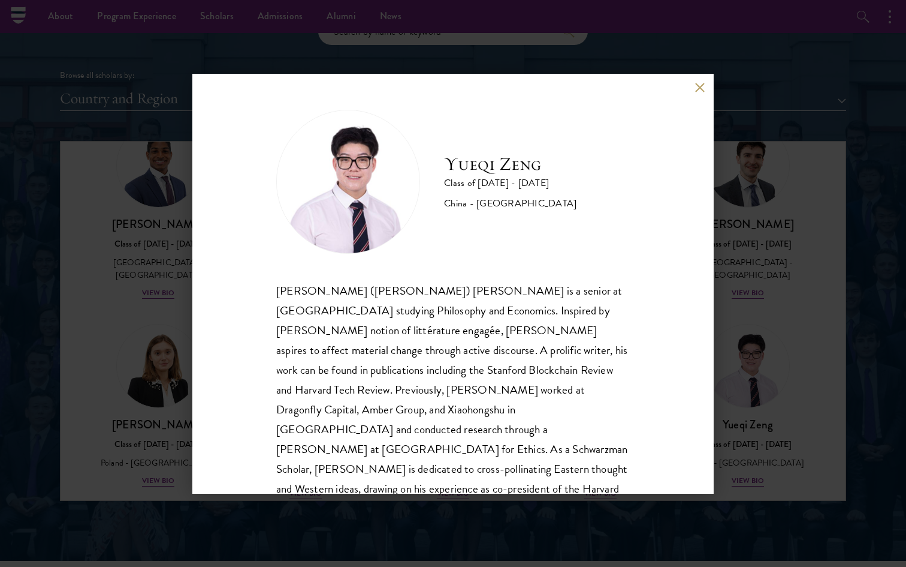
click at [801, 265] on div "[PERSON_NAME] Class of [DATE] - [DATE] [GEOGRAPHIC_DATA] - [GEOGRAPHIC_DATA] [P…" at bounding box center [453, 283] width 906 height 567
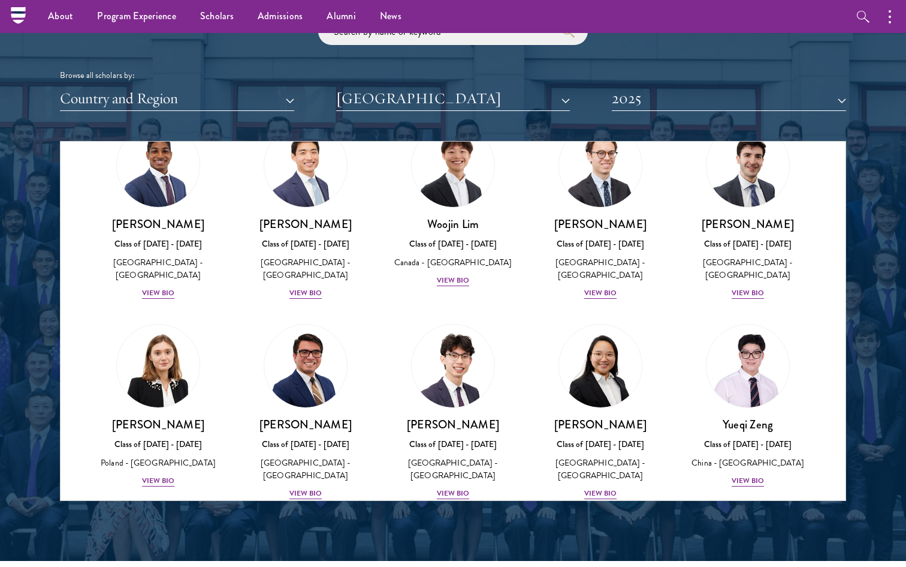
click at [746, 94] on button "2025" at bounding box center [729, 98] width 234 height 25
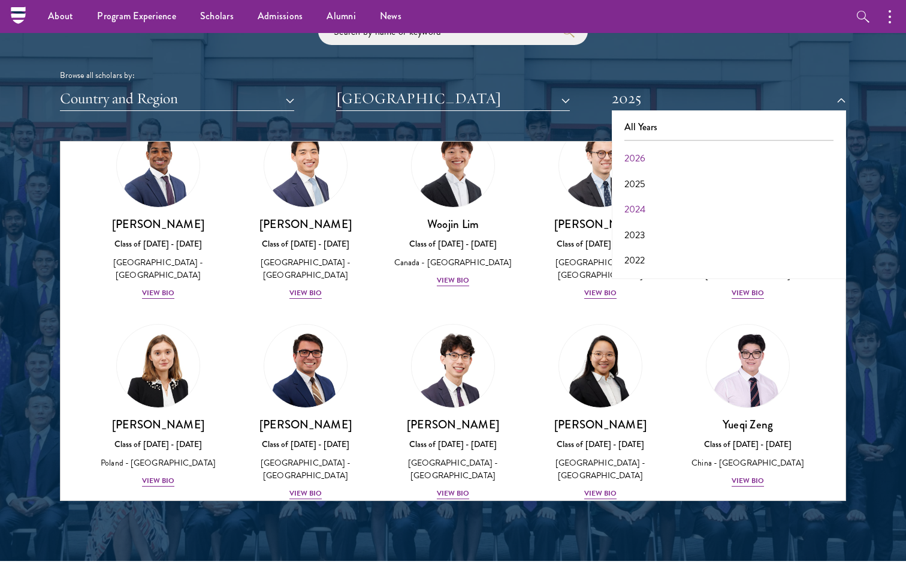
click at [701, 201] on button "2024" at bounding box center [729, 209] width 227 height 25
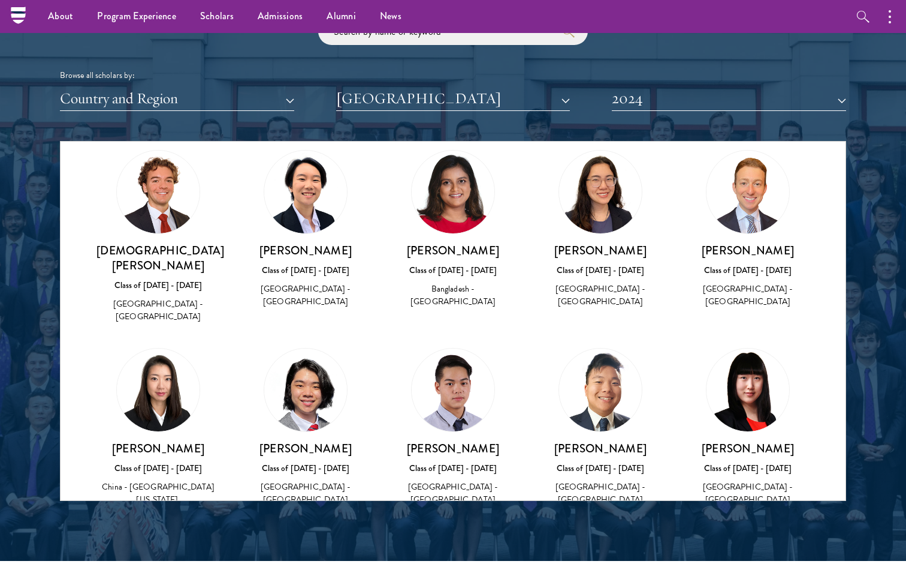
scroll to position [0, 0]
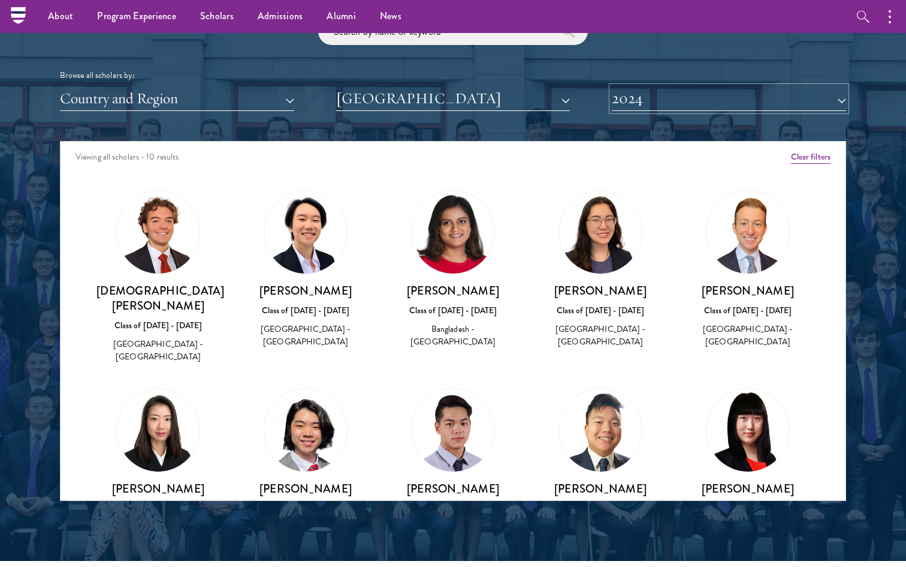
click at [749, 102] on button "2024" at bounding box center [729, 98] width 234 height 25
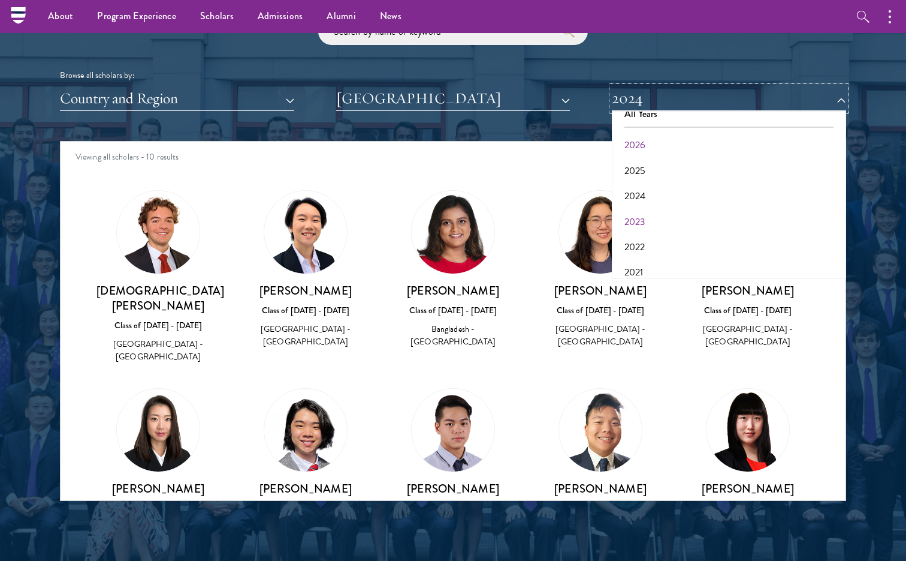
scroll to position [16, 0]
click at [651, 213] on button "2023" at bounding box center [729, 218] width 227 height 25
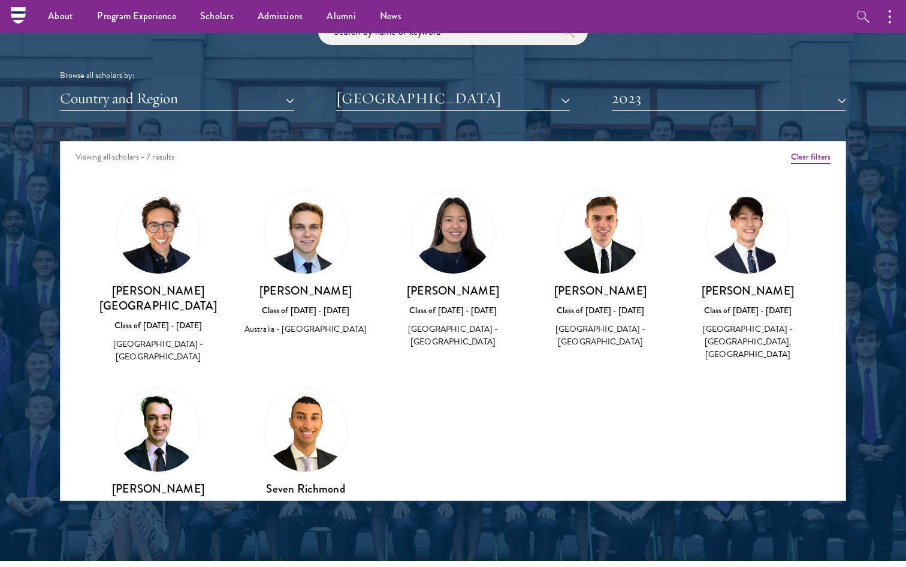
click at [757, 261] on img at bounding box center [748, 232] width 83 height 83
click at [746, 299] on div "[PERSON_NAME] Class of [DATE] - [DATE] [GEOGRAPHIC_DATA] - [GEOGRAPHIC_DATA], […" at bounding box center [747, 322] width 123 height 79
click at [743, 315] on div "Class of [DATE] - [DATE]" at bounding box center [747, 310] width 123 height 13
click at [745, 286] on h3 "[PERSON_NAME]" at bounding box center [747, 290] width 123 height 15
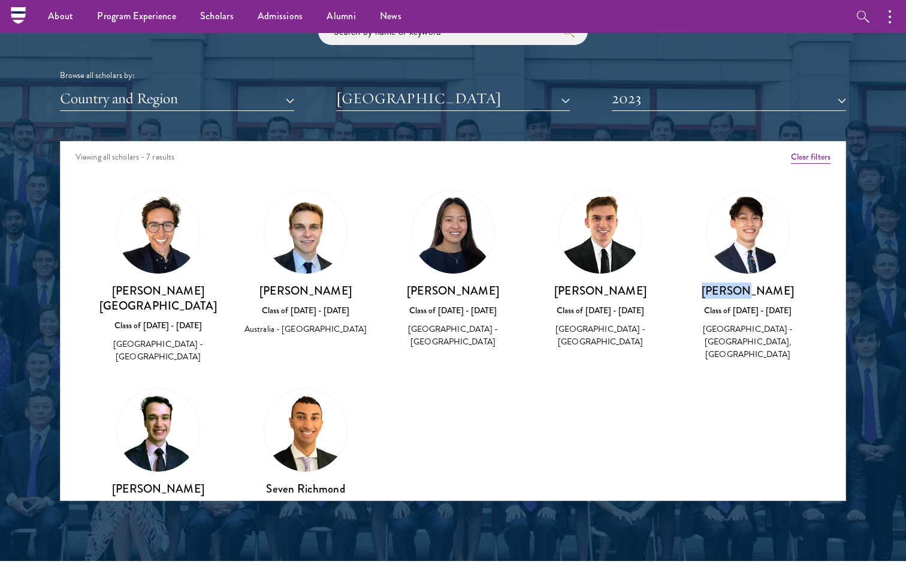
click at [745, 286] on h3 "[PERSON_NAME]" at bounding box center [747, 290] width 123 height 15
copy div "[PERSON_NAME]"
